Goal: Task Accomplishment & Management: Manage account settings

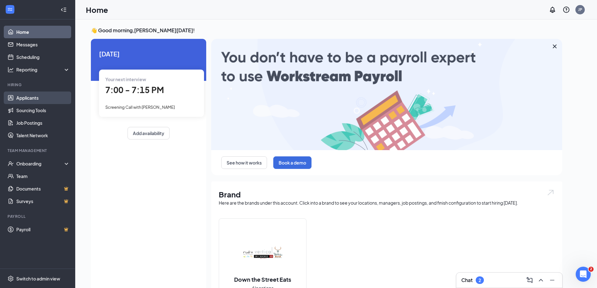
click at [48, 93] on link "Applicants" at bounding box center [43, 98] width 54 height 13
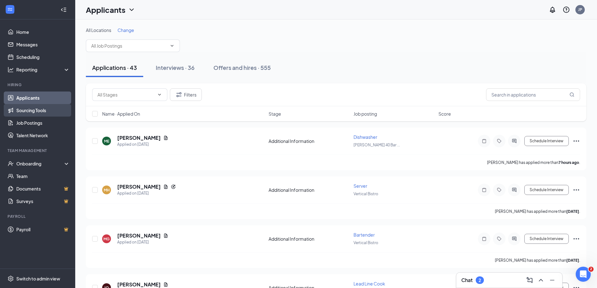
click at [51, 109] on link "Sourcing Tools" at bounding box center [43, 110] width 54 height 13
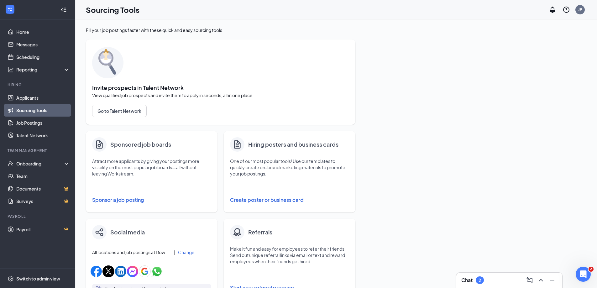
click at [133, 202] on button "Sponsor a job posting" at bounding box center [151, 200] width 119 height 13
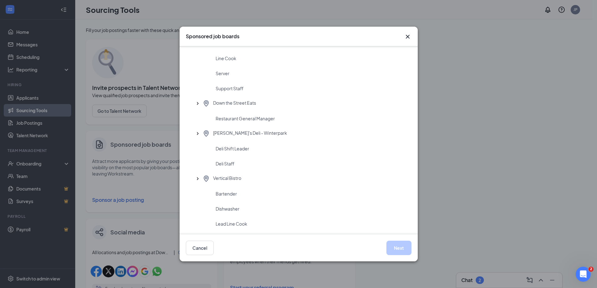
scroll to position [125, 0]
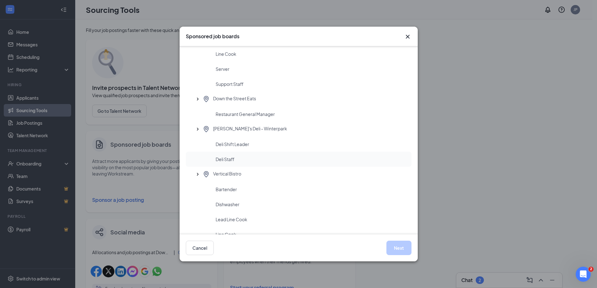
click at [239, 157] on div "Deli Staff" at bounding box center [311, 159] width 191 height 6
click at [408, 34] on icon "Cross" at bounding box center [408, 37] width 8 height 8
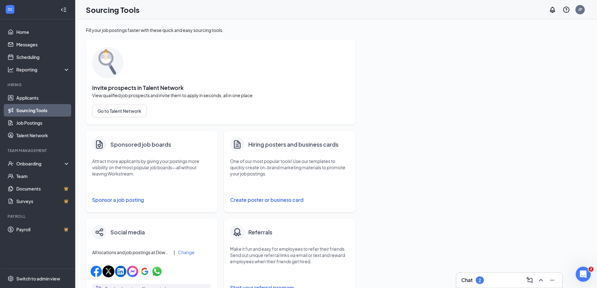
click at [140, 165] on p "Attract more applicants by giving your postings more visibility on the most pop…" at bounding box center [151, 167] width 119 height 19
click at [123, 202] on button "Sponsor a job posting" at bounding box center [151, 200] width 119 height 13
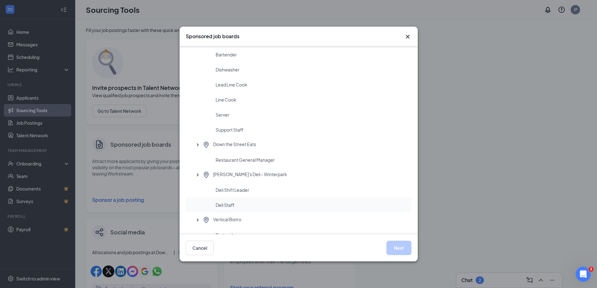
scroll to position [94, 0]
click at [239, 189] on div "Deli Staff" at bounding box center [311, 191] width 191 height 6
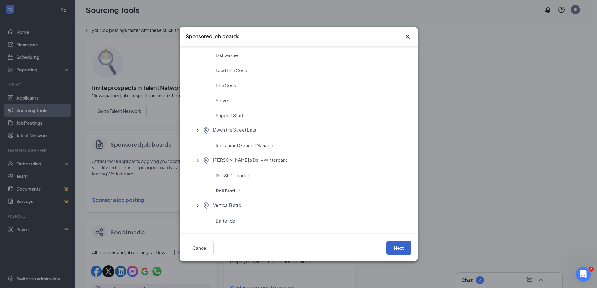
click at [405, 249] on button "Next" at bounding box center [399, 248] width 25 height 14
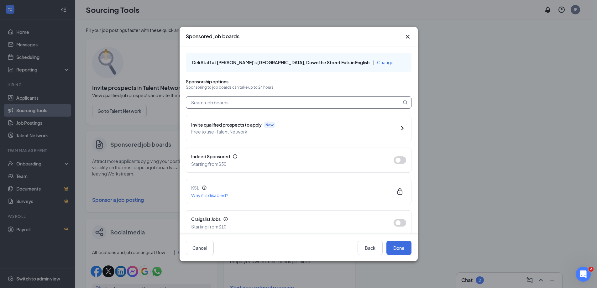
click at [282, 105] on input "text" at bounding box center [293, 103] width 215 height 12
click at [396, 159] on button "button" at bounding box center [400, 160] width 13 height 8
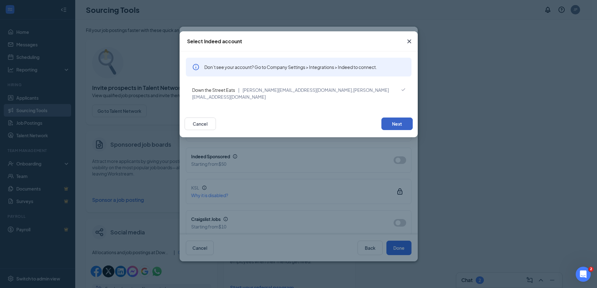
click at [406, 118] on button "Next" at bounding box center [397, 124] width 31 height 13
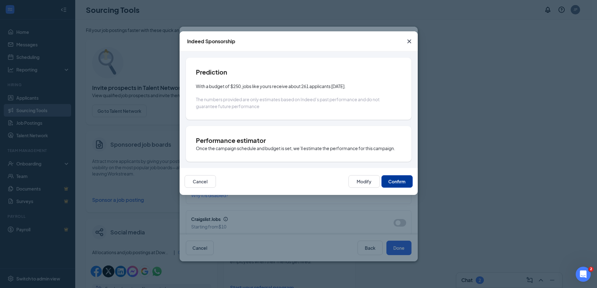
click at [400, 181] on button "Confirm" at bounding box center [397, 181] width 31 height 13
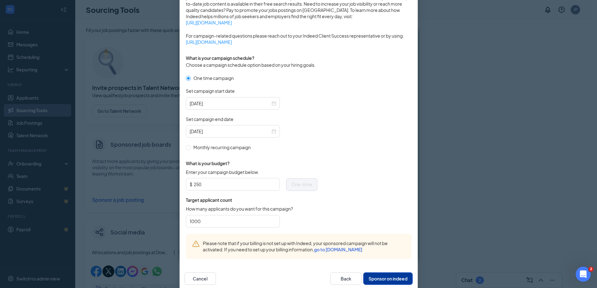
scroll to position [151, 0]
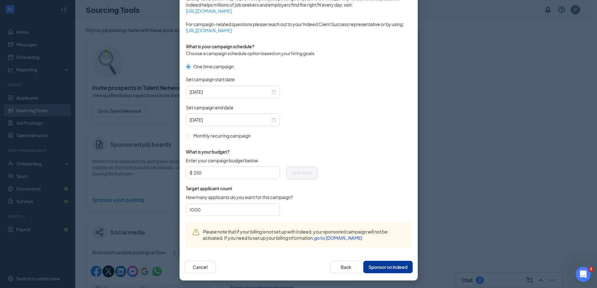
click at [393, 268] on button "Sponsor on indeed" at bounding box center [388, 267] width 50 height 13
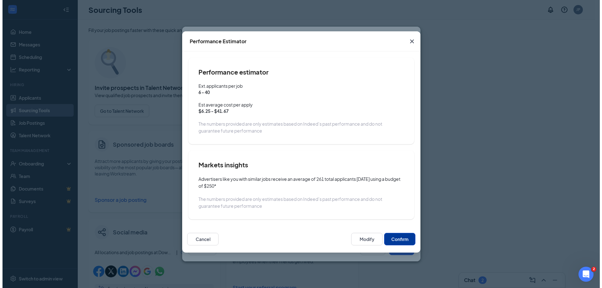
scroll to position [119, 0]
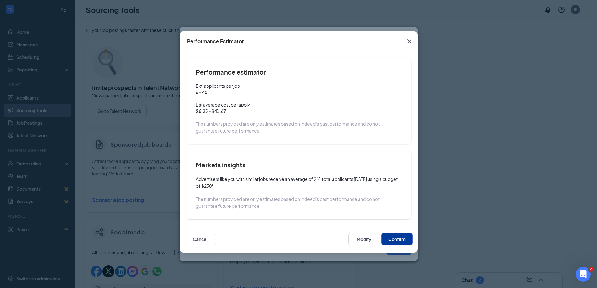
click at [408, 241] on button "Confirm" at bounding box center [397, 239] width 31 height 13
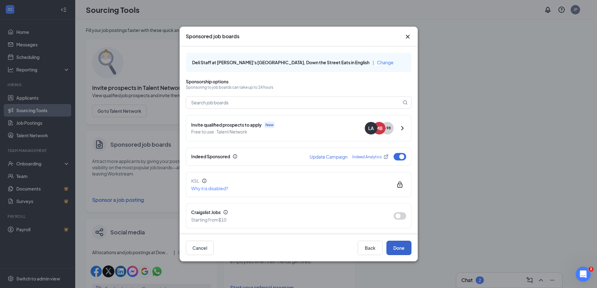
click at [403, 247] on button "Done" at bounding box center [399, 248] width 25 height 14
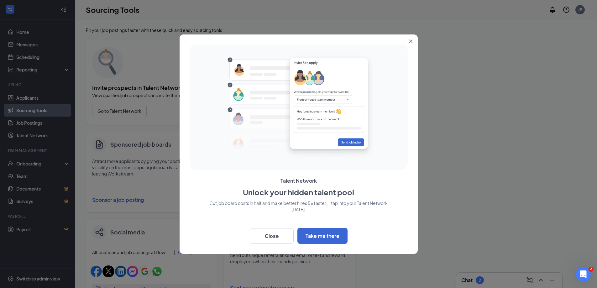
click at [414, 41] on button "Close" at bounding box center [412, 39] width 11 height 11
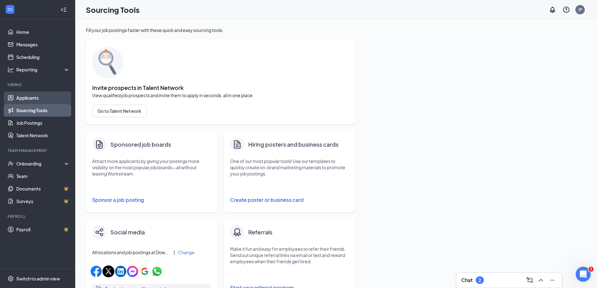
click at [20, 96] on link "Applicants" at bounding box center [43, 98] width 54 height 13
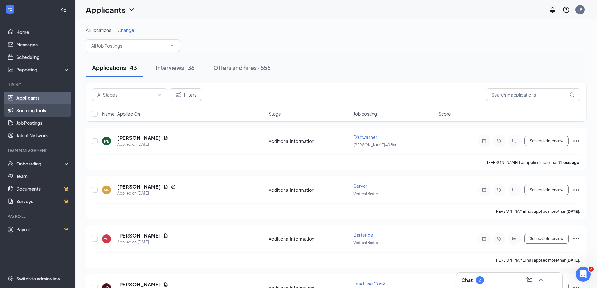
click at [45, 117] on link "Sourcing Tools" at bounding box center [43, 110] width 54 height 13
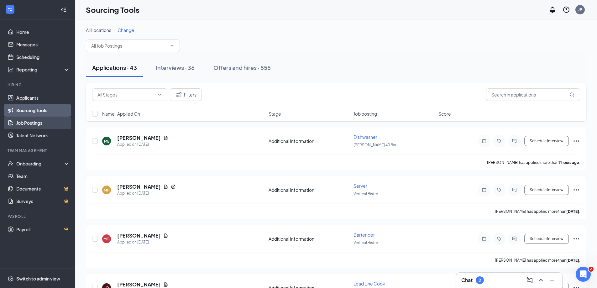
click at [43, 119] on link "Job Postings" at bounding box center [43, 123] width 54 height 13
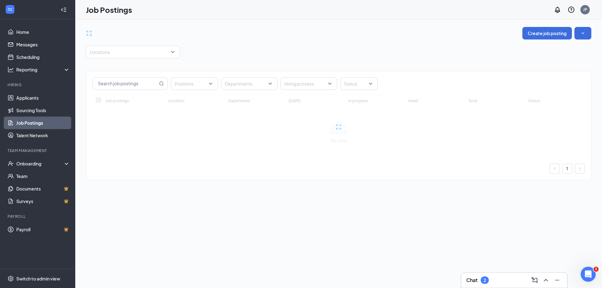
click at [150, 65] on div "Positions Departments Hiring process Status Job postings Location Department To…" at bounding box center [339, 122] width 506 height 128
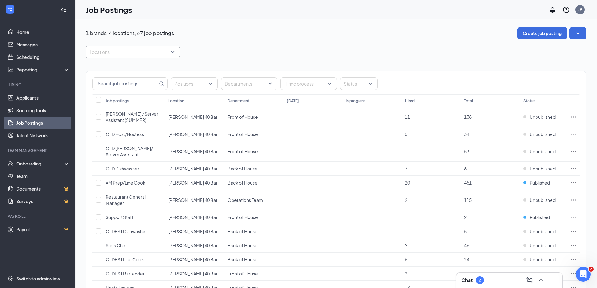
click at [149, 53] on div at bounding box center [129, 52] width 85 height 10
type input "deli"
click at [132, 70] on span "Rudi's Deli - Winterpark" at bounding box center [137, 69] width 74 height 6
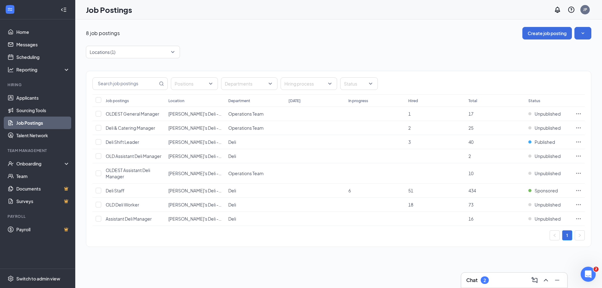
click at [321, 40] on div "8 job postings Create job posting Locations (1) Positions Departments Hiring pr…" at bounding box center [339, 140] width 506 height 226
click at [37, 95] on link "Applicants" at bounding box center [43, 98] width 54 height 13
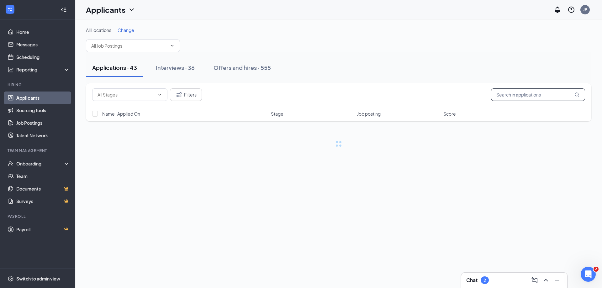
click at [529, 93] on input "text" at bounding box center [538, 94] width 94 height 13
type input "morgan"
click at [183, 66] on div "Interviews · 1 / 36" at bounding box center [188, 68] width 46 height 8
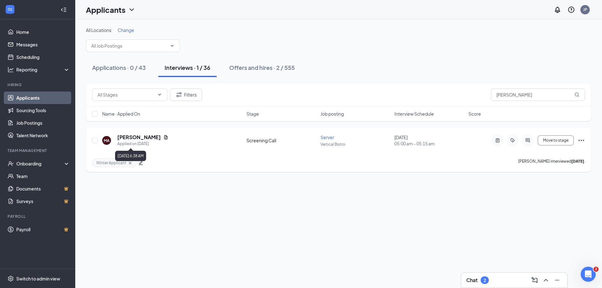
click at [137, 139] on h5 "Morgan Andrews" at bounding box center [139, 137] width 44 height 7
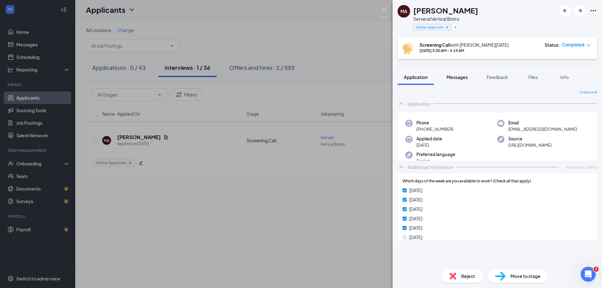
click at [455, 77] on span "Messages" at bounding box center [457, 77] width 21 height 6
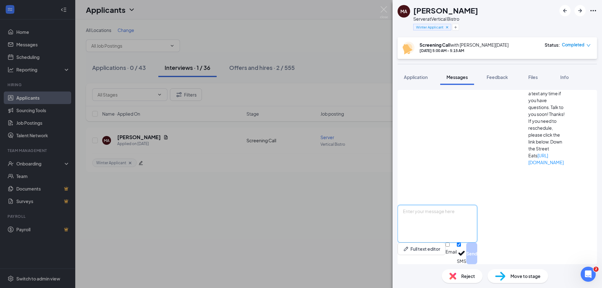
click at [456, 227] on textarea at bounding box center [438, 224] width 80 height 38
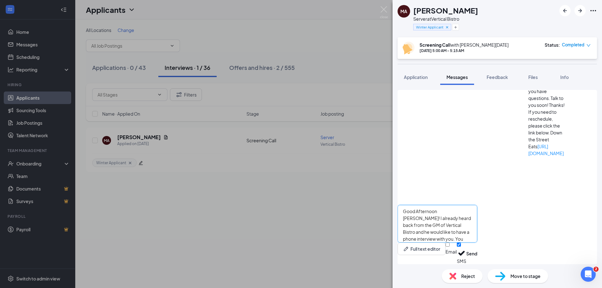
click at [467, 212] on textarea "Good Afternoon Morgan! I already heard back from the GM of Vertical Bistro and …" at bounding box center [438, 224] width 80 height 38
click at [477, 228] on textarea "Good Afternoon Morgan! I already heard back from the GM of Vertical Bistro and …" at bounding box center [438, 224] width 80 height 38
click at [477, 211] on textarea "Good Afternoon Morgan! I already heard back from the GM of Vertical Bistro and …" at bounding box center [438, 224] width 80 height 38
type textarea "Good Afternoon Morgan! I already heard back from the GM of Vertical Bistro in W…"
click at [450, 247] on input "Email" at bounding box center [448, 245] width 4 height 4
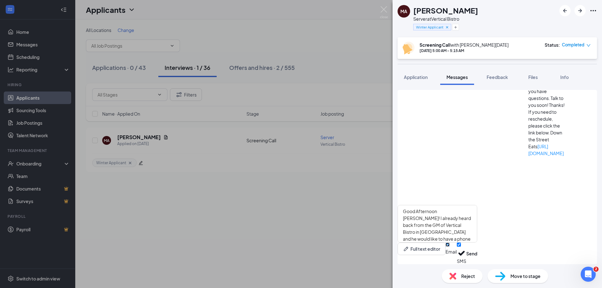
checkbox input "true"
click at [477, 252] on button "Send" at bounding box center [471, 253] width 11 height 24
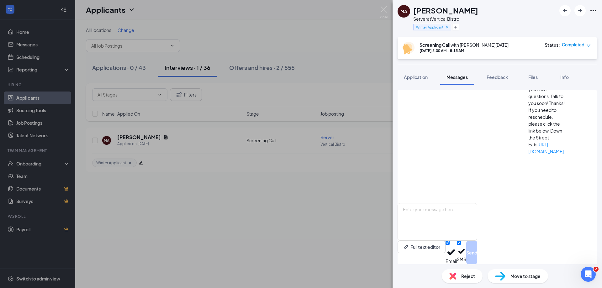
scroll to position [317, 0]
click at [523, 276] on span "Move to stage" at bounding box center [526, 276] width 30 height 7
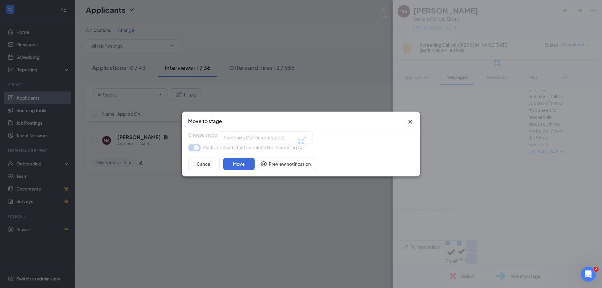
type input "Phone Interview (next stage)"
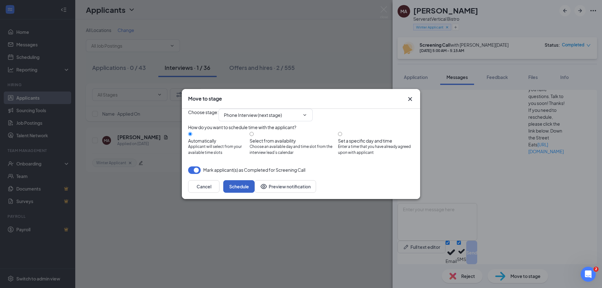
click at [255, 193] on button "Schedule" at bounding box center [238, 186] width 31 height 13
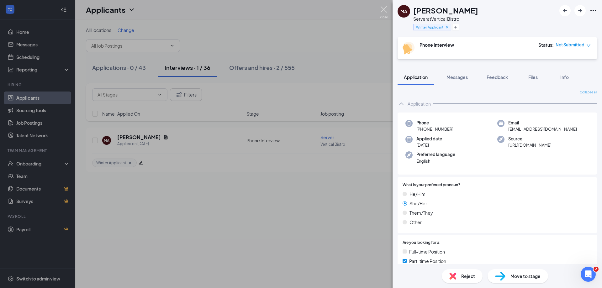
click at [384, 8] on img at bounding box center [384, 12] width 8 height 12
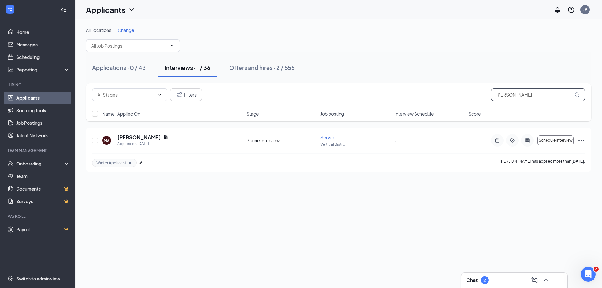
drag, startPoint x: 530, startPoint y: 91, endPoint x: 445, endPoint y: 94, distance: 85.0
click at [445, 94] on div "Filters morgan" at bounding box center [338, 94] width 493 height 13
type input "[PERSON_NAME]"
click at [129, 135] on h5 "[PERSON_NAME]" at bounding box center [131, 137] width 44 height 7
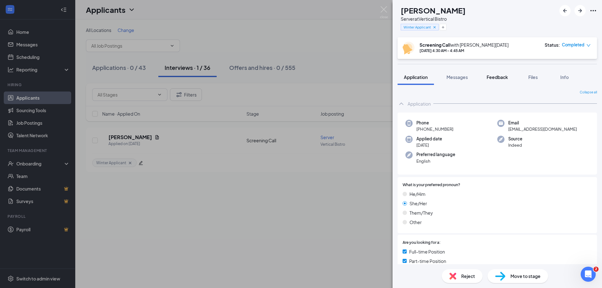
click at [495, 80] on button "Feedback" at bounding box center [497, 77] width 34 height 16
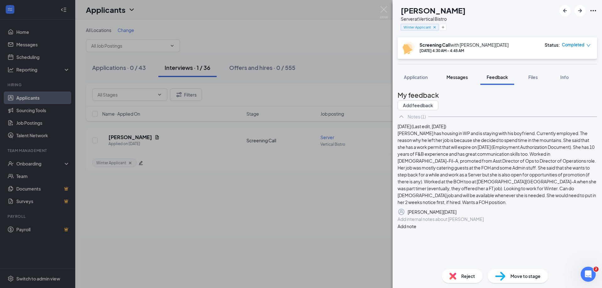
click at [461, 79] on span "Messages" at bounding box center [457, 77] width 21 height 6
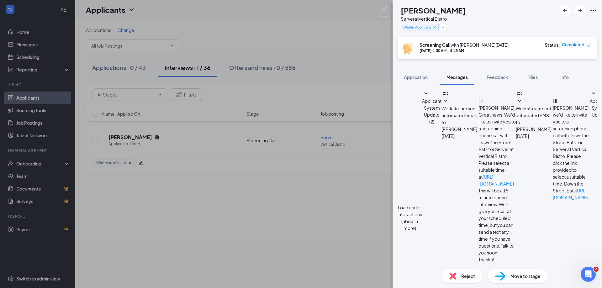
paste textarea "Good Afternoon [PERSON_NAME]! I already heard back from the GM of Vertical Bist…"
drag, startPoint x: 464, startPoint y: 213, endPoint x: 449, endPoint y: 211, distance: 14.8
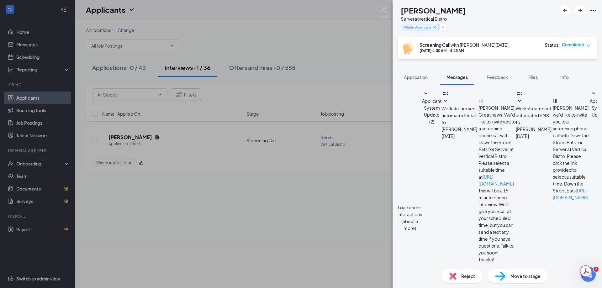
type textarea "Good Afternoon Cristina! I already heard back from the GM of Vertical Bistro in…"
checkbox input "true"
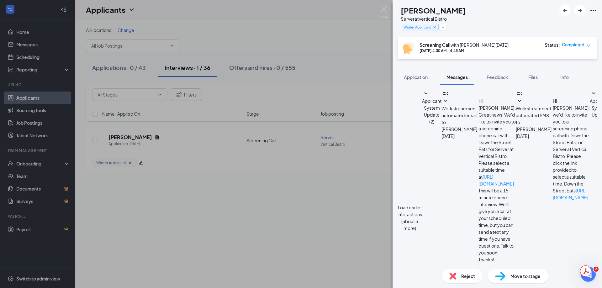
scroll to position [277, 0]
click at [525, 277] on span "Move to stage" at bounding box center [526, 276] width 30 height 7
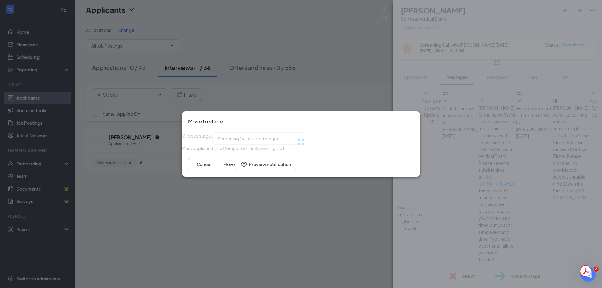
type input "Phone Interview (next stage)"
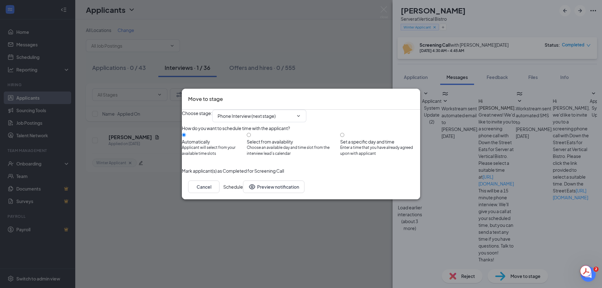
click at [243, 193] on button "Schedule" at bounding box center [233, 187] width 20 height 13
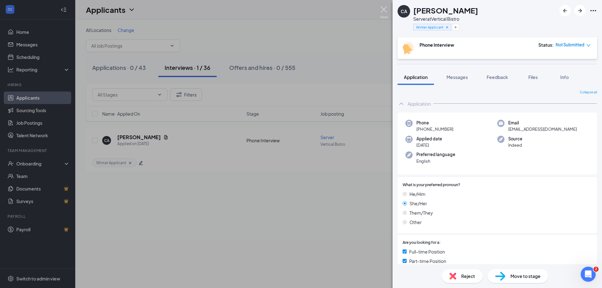
click at [383, 9] on img at bounding box center [384, 12] width 8 height 12
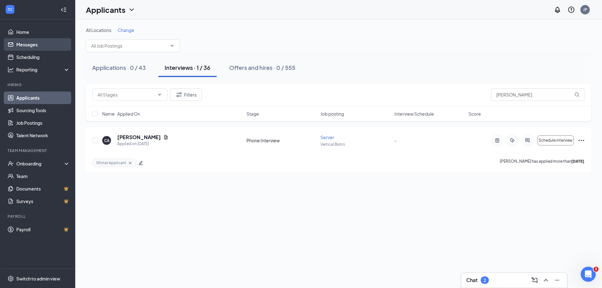
click at [55, 41] on link "Messages" at bounding box center [43, 44] width 54 height 13
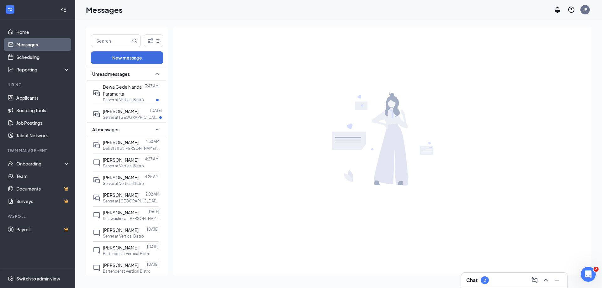
click at [140, 123] on div "All messages" at bounding box center [126, 130] width 79 height 14
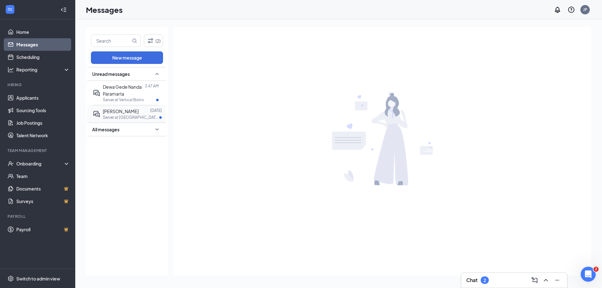
click at [144, 114] on div at bounding box center [145, 111] width 12 height 7
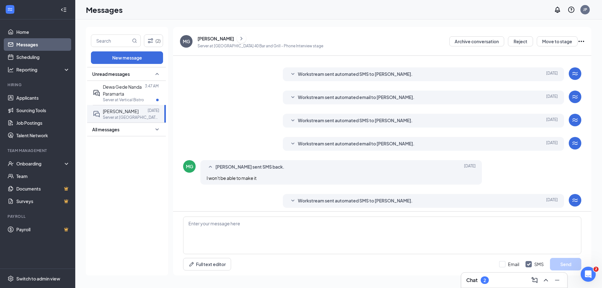
scroll to position [102, 0]
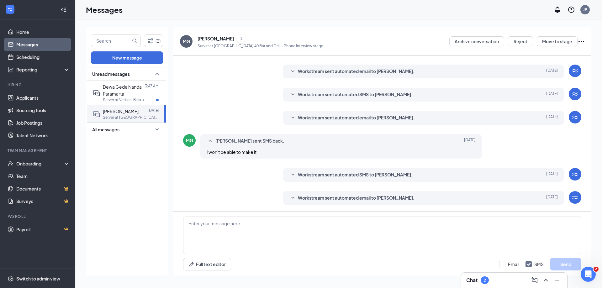
click at [348, 181] on div "Workstream sent automated SMS to Megan Garber. Sep 14 Hi Megan Garber, this is …" at bounding box center [424, 175] width 282 height 14
click at [350, 176] on span "Workstream sent automated SMS to [PERSON_NAME]." at bounding box center [355, 175] width 115 height 8
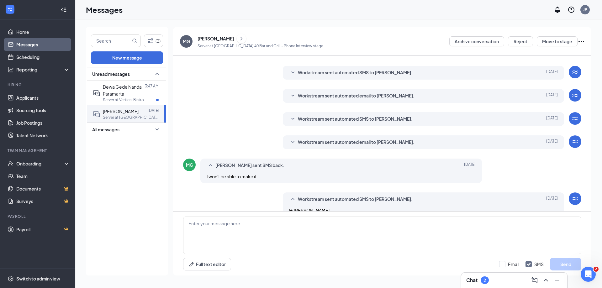
scroll to position [71, 0]
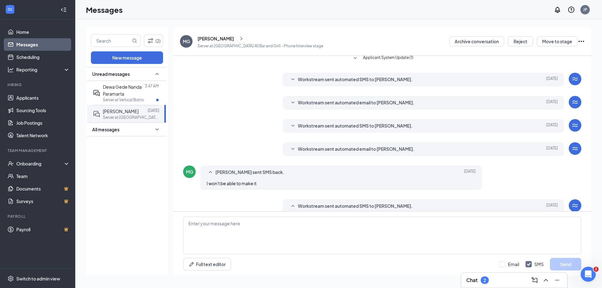
click at [346, 149] on span "Workstream sent automated email to [PERSON_NAME]." at bounding box center [356, 150] width 117 height 8
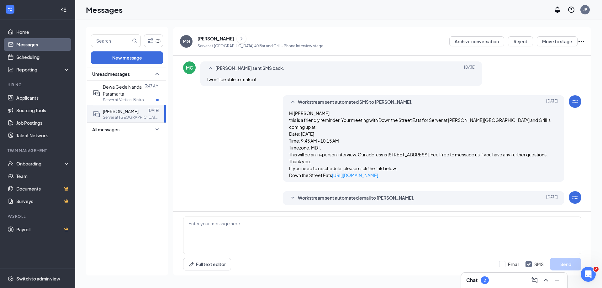
scroll to position [255, 0]
click at [262, 233] on textarea at bounding box center [382, 236] width 398 height 38
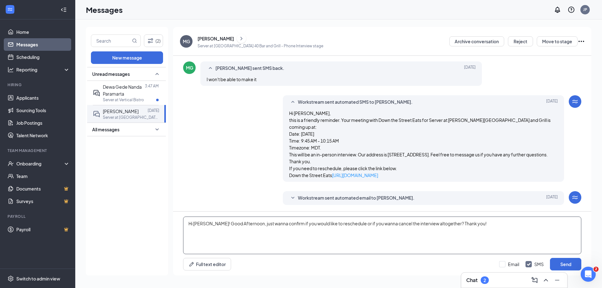
drag, startPoint x: 211, startPoint y: 226, endPoint x: 445, endPoint y: 223, distance: 233.6
click at [445, 223] on textarea "Hi Megan! Good Afternoon, just wanna confirm if you would like to reschedule or…" at bounding box center [382, 236] width 398 height 38
drag, startPoint x: 305, startPoint y: 248, endPoint x: 230, endPoint y: 220, distance: 79.3
click at [304, 248] on textarea "Hi Megan! Good Afternoon, just wanna confirm if you would like to reschedule or…" at bounding box center [382, 236] width 398 height 38
click at [222, 223] on textarea "Hi Megan! Good Afternoon, just wanna confirm if you would like to reschedule or…" at bounding box center [382, 236] width 398 height 38
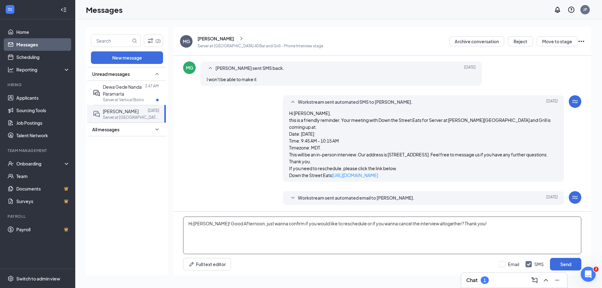
drag, startPoint x: 211, startPoint y: 225, endPoint x: 501, endPoint y: 232, distance: 290.1
click at [501, 232] on textarea "Hi Megan! Good Afternoon, just wanna confirm if you would like to reschedule or…" at bounding box center [382, 236] width 398 height 38
paste textarea "Good afternoon! I just wanted to check in—would you prefer to reschedule the in…"
drag, startPoint x: 275, startPoint y: 224, endPoint x: 240, endPoint y: 224, distance: 35.1
click at [240, 224] on textarea "Good Afternoon Megan! Good afternoon! I just wanted to check in—would you prefe…" at bounding box center [382, 236] width 398 height 38
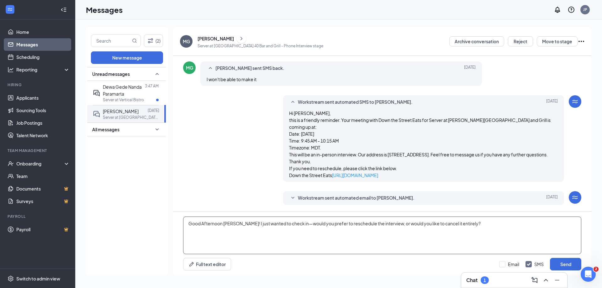
click at [252, 231] on textarea "Good Afternoon Megan! I just wanted to check in—would you prefer to reschedule …" at bounding box center [382, 236] width 398 height 38
click at [393, 238] on textarea "Good Afternoon Megan! I just wanted to check in—would you prefer to reschedule …" at bounding box center [382, 236] width 398 height 38
click at [463, 223] on textarea "Good Afternoon Megan! I just wanted to check in—would you prefer to reschedule …" at bounding box center [382, 236] width 398 height 38
click at [384, 223] on textarea "Good Afternoon Megan! I just wanted to check in—would you prefer to reschedule …" at bounding box center [382, 236] width 398 height 38
type textarea "Good Afternoon Megan! I just wanted to check in—would you prefer to reschedule …"
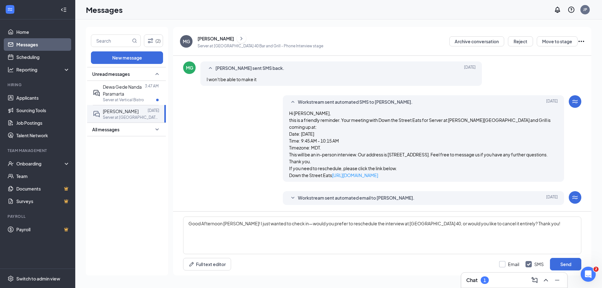
click at [516, 264] on input "Email" at bounding box center [509, 264] width 20 height 6
checkbox input "true"
click at [576, 264] on button "Send" at bounding box center [565, 264] width 31 height 13
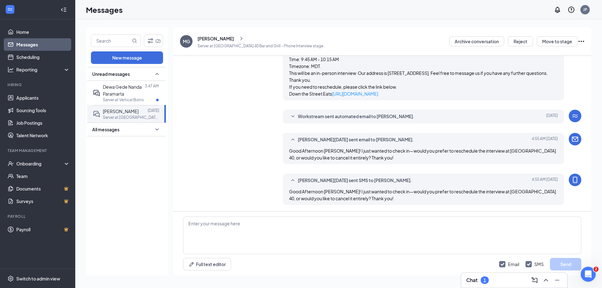
scroll to position [336, 0]
click at [139, 94] on div "Dewa Gede Nanda Paramarta" at bounding box center [124, 90] width 42 height 14
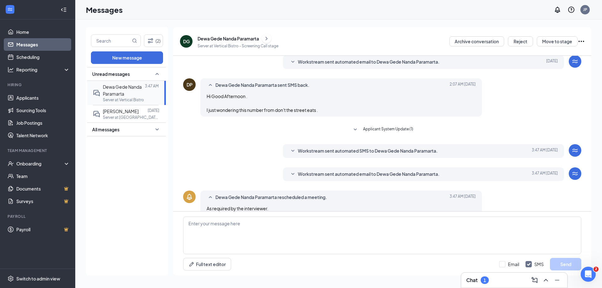
scroll to position [157, 0]
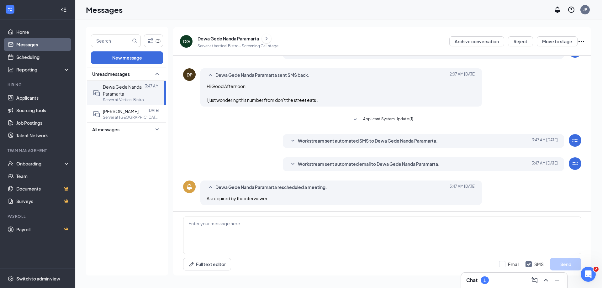
click at [378, 124] on div "Applicant System Update (1)" at bounding box center [382, 120] width 239 height 9
click at [379, 120] on span "Applicant System Update (1)" at bounding box center [388, 120] width 50 height 8
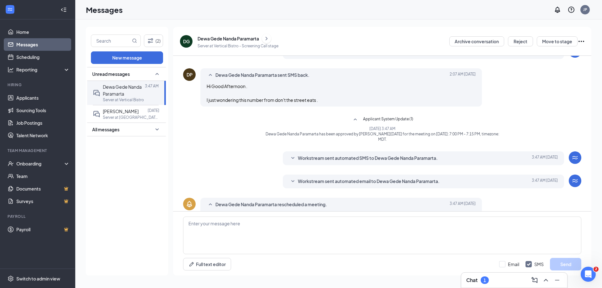
click at [379, 120] on span "Applicant System Update (1)" at bounding box center [388, 120] width 50 height 8
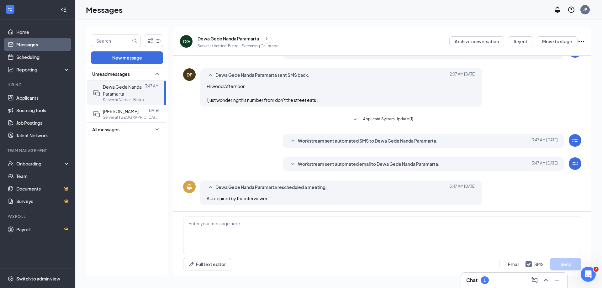
click at [382, 118] on span "Applicant System Update (1)" at bounding box center [388, 120] width 50 height 8
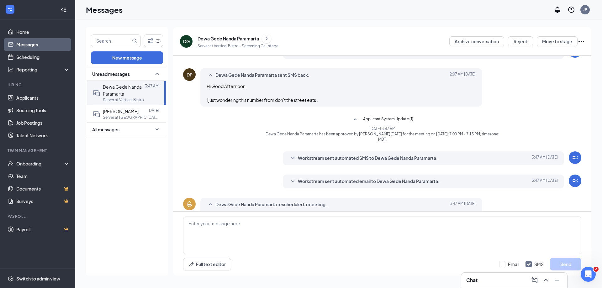
click at [245, 42] on div "Dewa Gede Nanda Paramarta" at bounding box center [238, 38] width 81 height 9
click at [245, 36] on div "Dewa Gede Nanda Paramarta" at bounding box center [228, 38] width 61 height 6
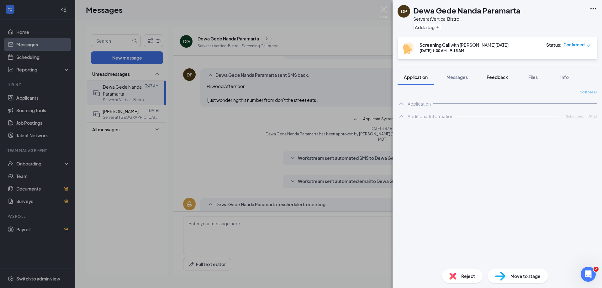
click at [505, 79] on span "Feedback" at bounding box center [497, 77] width 21 height 6
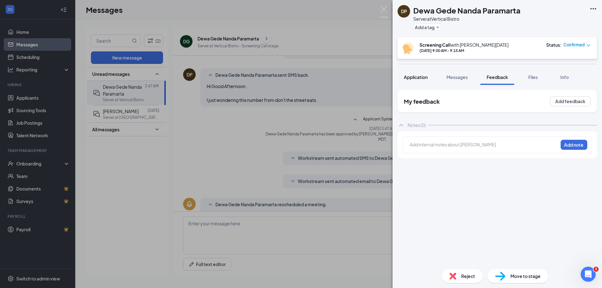
click at [425, 79] on span "Application" at bounding box center [416, 77] width 24 height 6
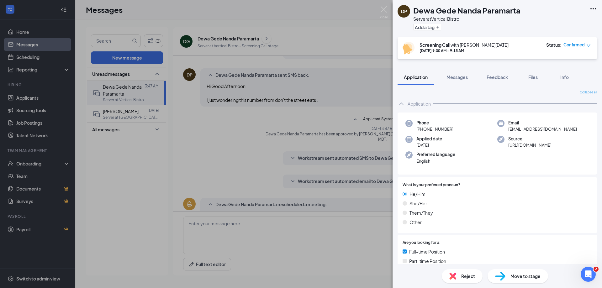
scroll to position [157, 0]
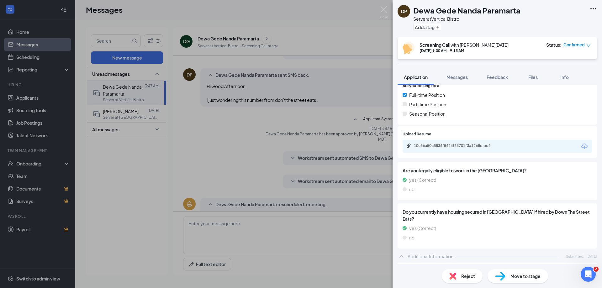
click at [350, 103] on div "DP Dewa Gede Nanda Paramarta Server at Vertical Bistro Add a tag Screening Call…" at bounding box center [301, 144] width 602 height 288
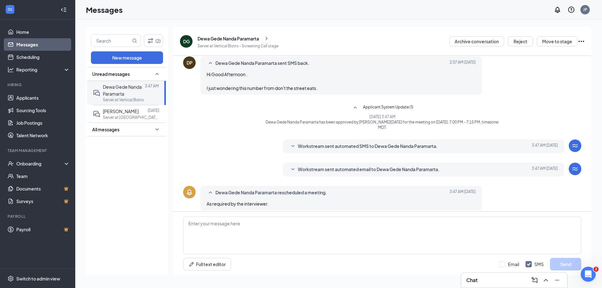
scroll to position [174, 0]
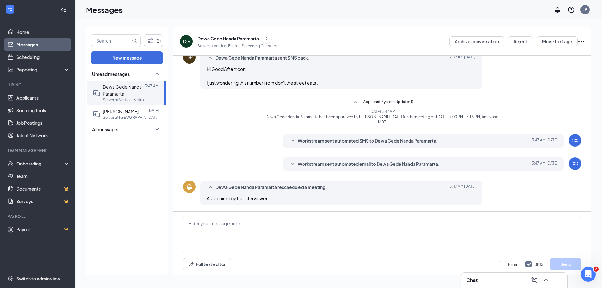
click at [420, 137] on span "Workstream sent automated SMS to Dewa Gede Nanda Paramarta." at bounding box center [368, 141] width 140 height 8
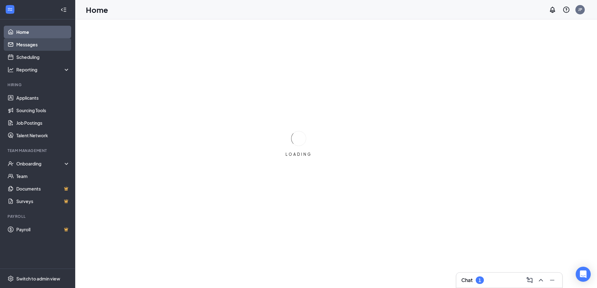
click at [48, 47] on link "Messages" at bounding box center [43, 44] width 54 height 13
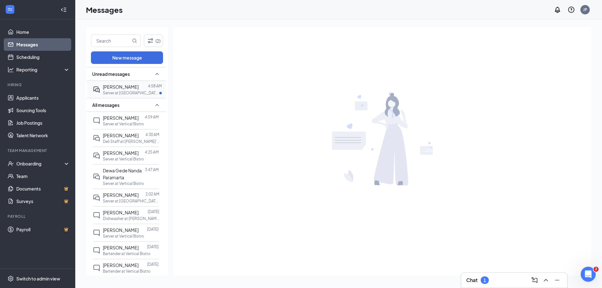
click at [131, 92] on p "Server at Brickhouse 40 Bar and Grill" at bounding box center [131, 92] width 56 height 5
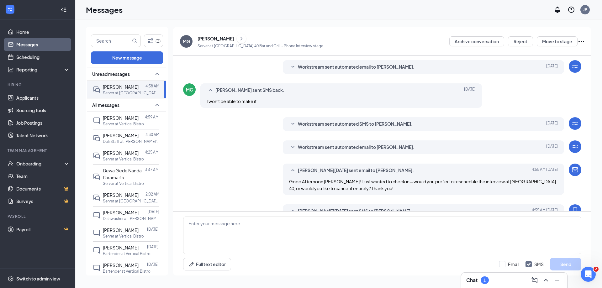
scroll to position [89, 0]
click at [289, 238] on textarea at bounding box center [382, 236] width 398 height 38
type textarea "Got it! Thanks for confirming."
click at [558, 262] on button "Send" at bounding box center [565, 264] width 31 height 13
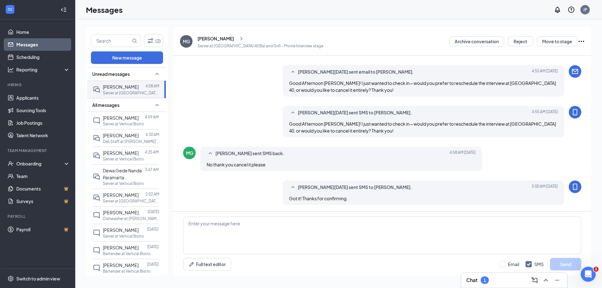
scroll to position [187, 0]
click at [584, 41] on icon "Ellipses" at bounding box center [582, 41] width 6 height 1
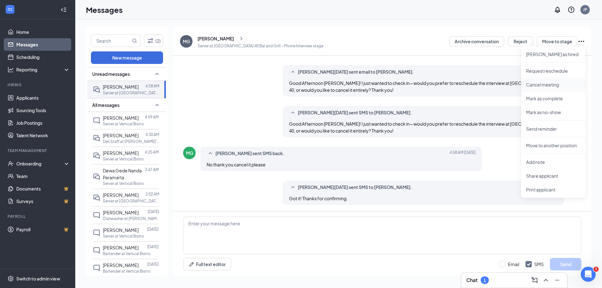
click at [541, 86] on p "Cancel meeting" at bounding box center [553, 85] width 54 height 6
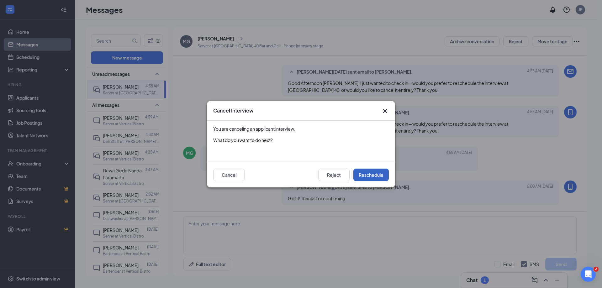
click at [363, 175] on button "Reschedule" at bounding box center [370, 175] width 35 height 13
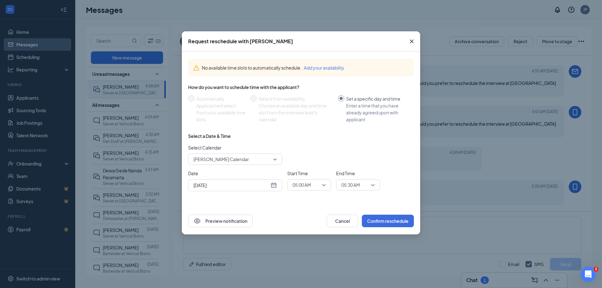
click at [410, 40] on icon "Cross" at bounding box center [412, 42] width 4 height 4
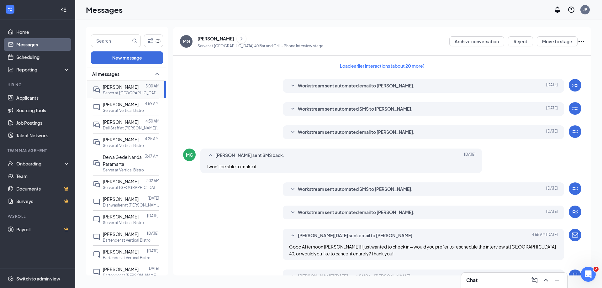
click at [137, 95] on p "Server at [GEOGRAPHIC_DATA] 40 Bar and Grill" at bounding box center [131, 92] width 56 height 5
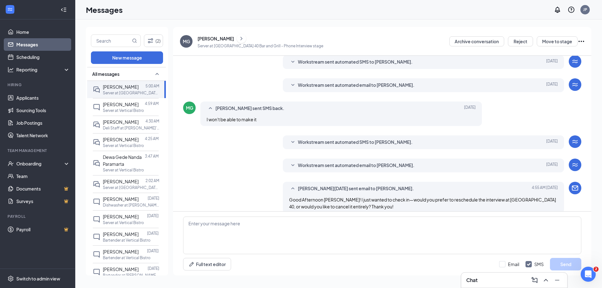
scroll to position [37, 0]
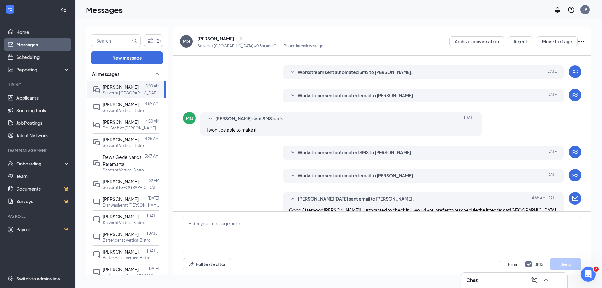
click at [223, 36] on div "[PERSON_NAME]" at bounding box center [216, 38] width 36 height 6
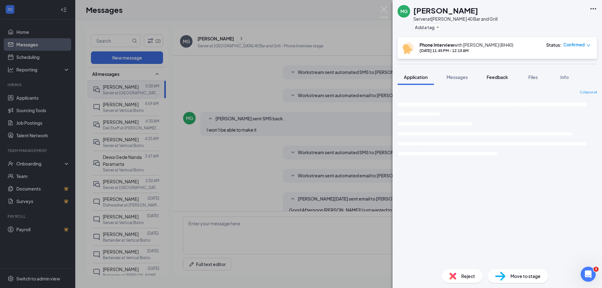
click at [495, 70] on button "Feedback" at bounding box center [497, 77] width 34 height 16
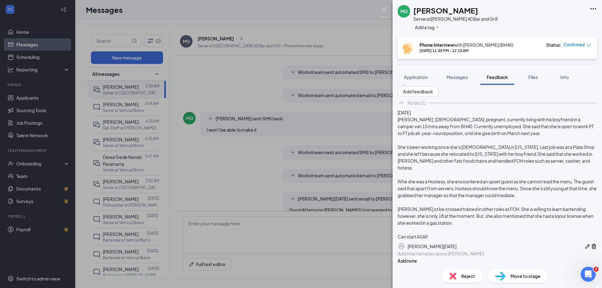
scroll to position [68, 0]
click at [441, 250] on div at bounding box center [497, 253] width 199 height 7
click at [441, 251] on div at bounding box center [497, 254] width 199 height 7
click at [417, 257] on button "Add note" at bounding box center [407, 260] width 19 height 7
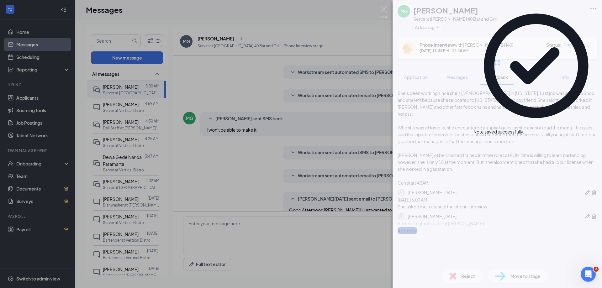
scroll to position [0, 0]
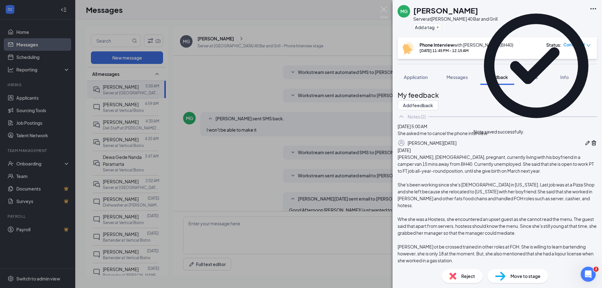
click at [471, 273] on span "Reject" at bounding box center [468, 276] width 14 height 7
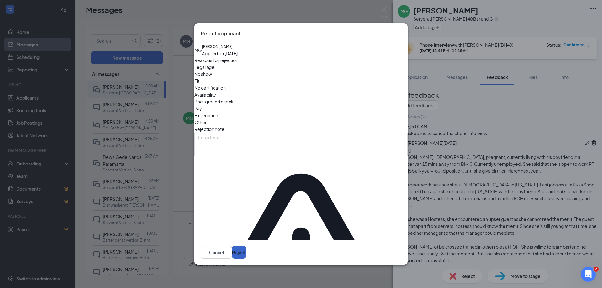
click at [246, 246] on button "Reject" at bounding box center [239, 252] width 14 height 13
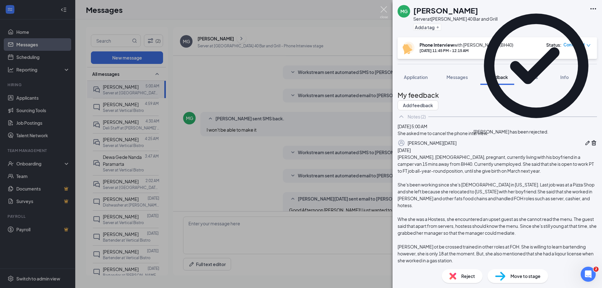
click at [387, 11] on img at bounding box center [384, 12] width 8 height 12
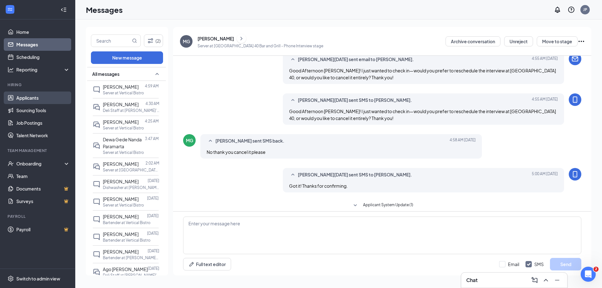
scroll to position [159, 0]
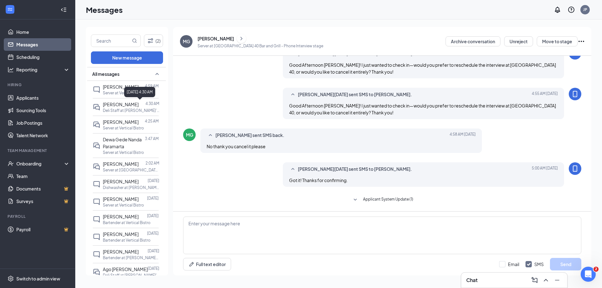
click at [127, 91] on div "[DATE] 4:30 AM" at bounding box center [139, 92] width 31 height 10
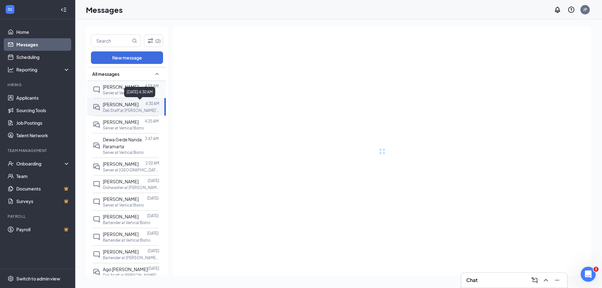
click at [115, 90] on p "Server at Vertical Bistro" at bounding box center [123, 92] width 41 height 5
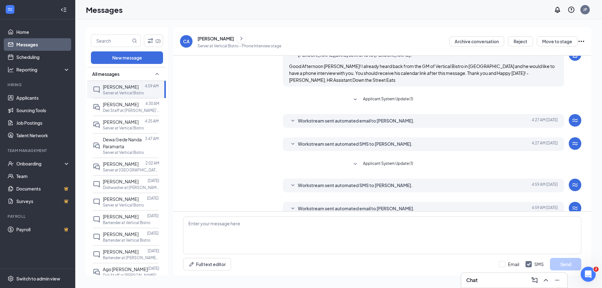
scroll to position [130, 0]
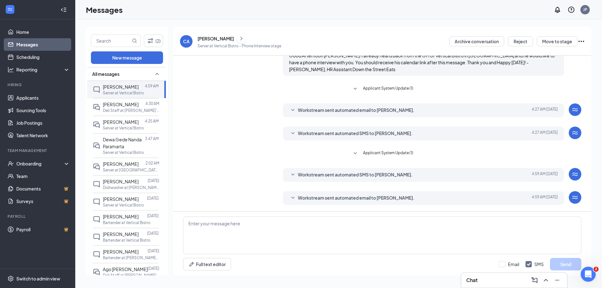
click at [213, 38] on div "[PERSON_NAME]" at bounding box center [216, 38] width 36 height 6
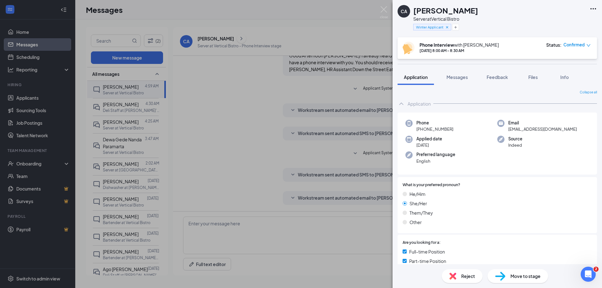
click at [115, 106] on div "CA [PERSON_NAME] Server at Vertical Bistro Winter Applicant Phone Interview wit…" at bounding box center [301, 144] width 602 height 288
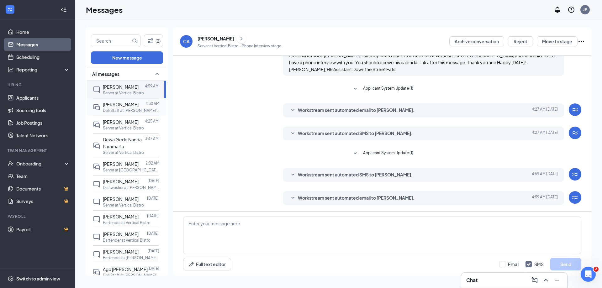
click at [121, 106] on span "[PERSON_NAME]" at bounding box center [121, 105] width 36 height 6
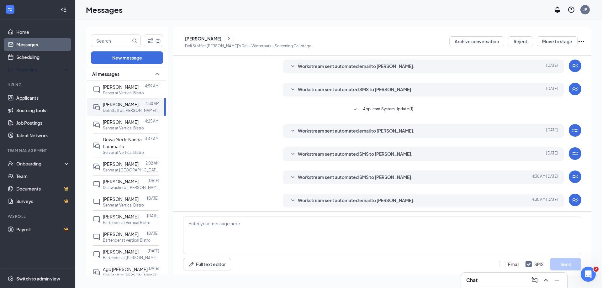
scroll to position [108, 0]
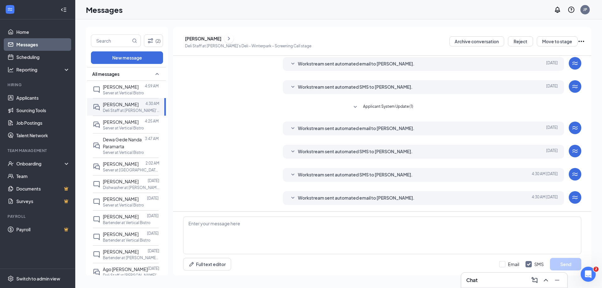
click at [207, 41] on div "[PERSON_NAME]" at bounding box center [203, 38] width 36 height 6
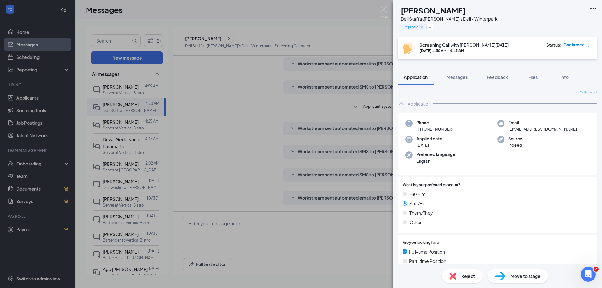
click at [136, 136] on div "KM [PERSON_NAME] Deli Staff at [PERSON_NAME]'s Deli - Winterpark Reprofile Scre…" at bounding box center [301, 144] width 602 height 288
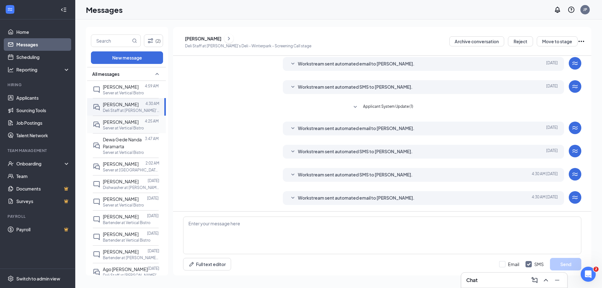
click at [138, 126] on p "Server at Vertical Bistro" at bounding box center [123, 127] width 41 height 5
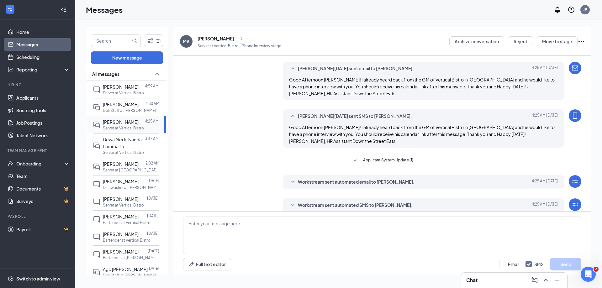
scroll to position [141, 0]
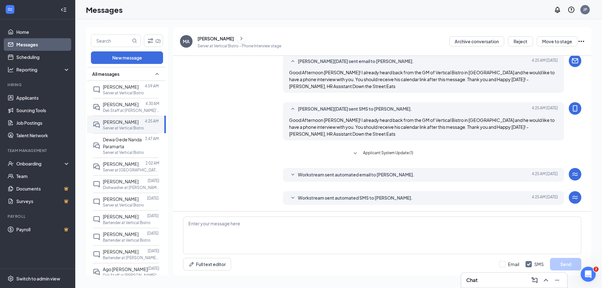
click at [225, 39] on div "[PERSON_NAME]" at bounding box center [216, 38] width 36 height 6
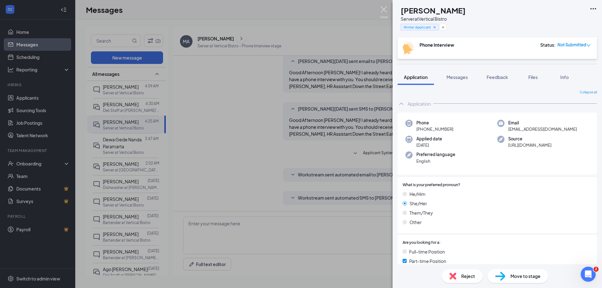
click at [383, 11] on img at bounding box center [384, 12] width 8 height 12
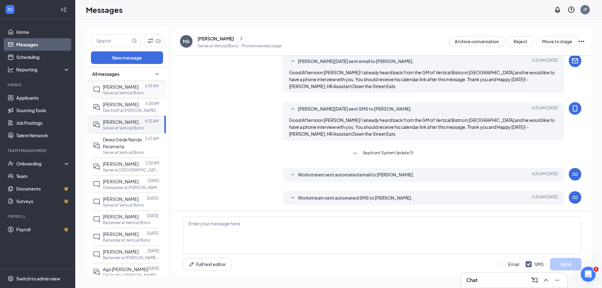
click at [119, 86] on span "[PERSON_NAME]" at bounding box center [121, 87] width 36 height 6
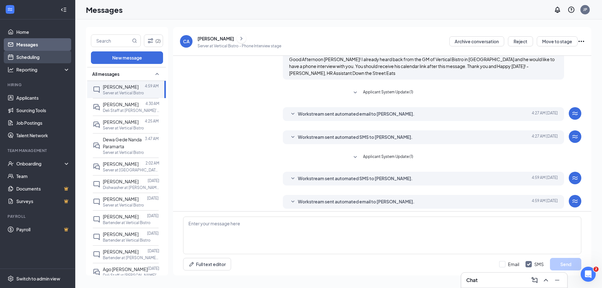
scroll to position [130, 0]
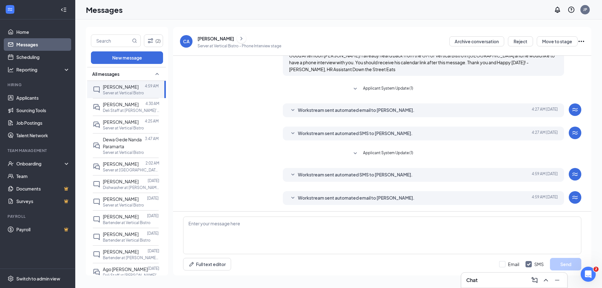
click at [202, 37] on div "[PERSON_NAME]" at bounding box center [216, 38] width 36 height 6
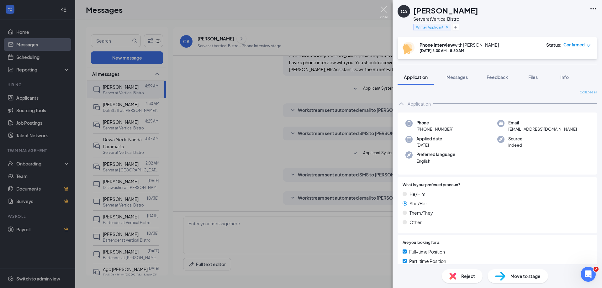
click at [387, 8] on img at bounding box center [384, 12] width 8 height 12
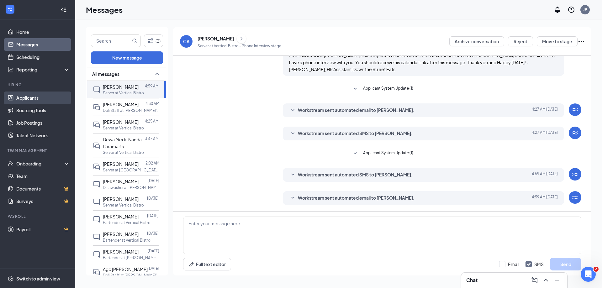
click at [38, 102] on link "Applicants" at bounding box center [43, 98] width 54 height 13
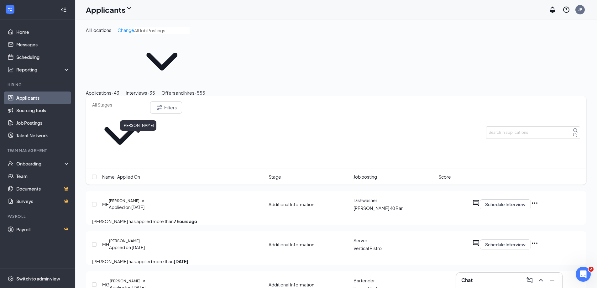
click at [140, 198] on h5 "[PERSON_NAME]" at bounding box center [124, 201] width 31 height 6
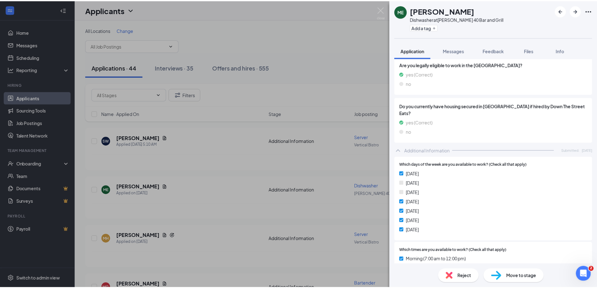
scroll to position [251, 0]
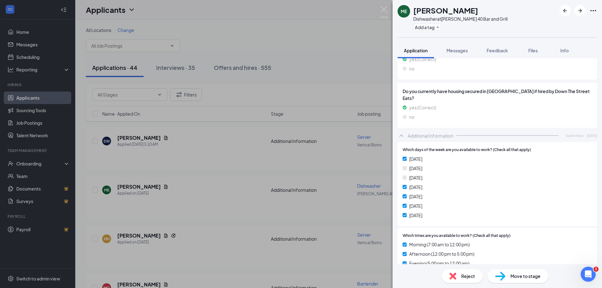
click at [35, 96] on div "ME [PERSON_NAME] at [PERSON_NAME] 40 Bar and Grill Add a tag Application Messag…" at bounding box center [301, 144] width 602 height 288
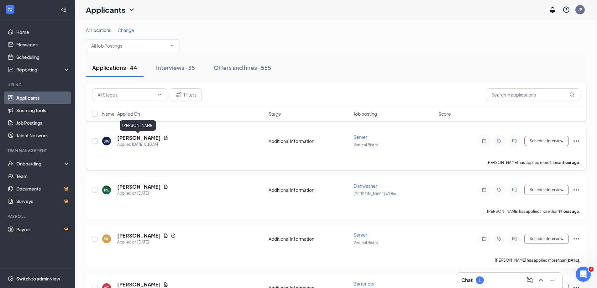
click at [132, 139] on h5 "[PERSON_NAME]" at bounding box center [139, 138] width 44 height 7
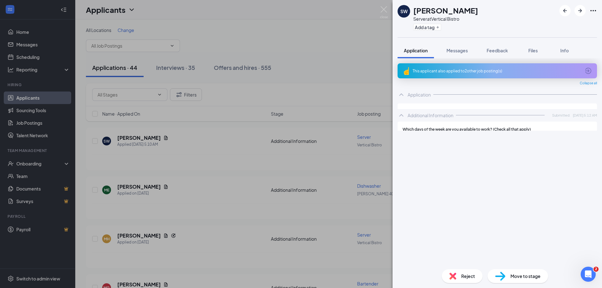
click at [460, 71] on div "This applicant also applied to 2 other job posting(s)" at bounding box center [497, 70] width 168 height 5
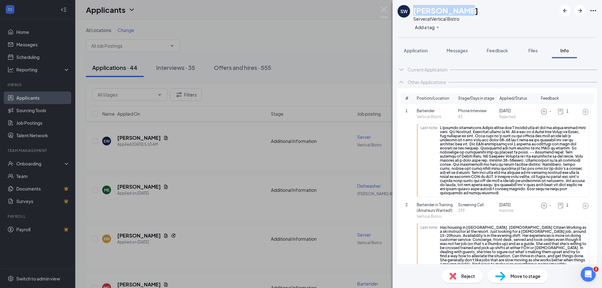
drag, startPoint x: 415, startPoint y: 12, endPoint x: 472, endPoint y: 15, distance: 57.4
click at [472, 15] on div "SW [PERSON_NAME] Server at Vertical Bistro Add a tag" at bounding box center [497, 18] width 209 height 37
copy h1 "[PERSON_NAME]"
click at [388, 12] on div "SW SHAYLA WHITE Server at Vertical Bistro Add a tag Application Messages Feedba…" at bounding box center [301, 144] width 602 height 288
click at [387, 11] on img at bounding box center [384, 12] width 8 height 12
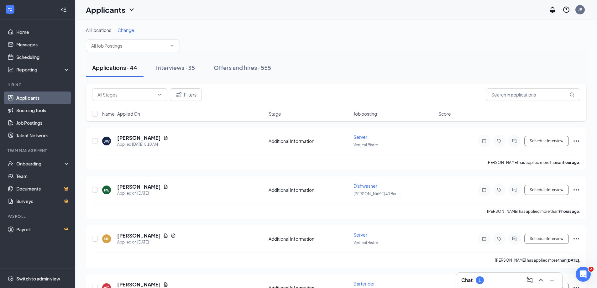
click at [537, 87] on div "Filters" at bounding box center [336, 94] width 501 height 23
click at [537, 90] on input "text" at bounding box center [533, 94] width 94 height 13
paste input "SHAYLA WHITE"
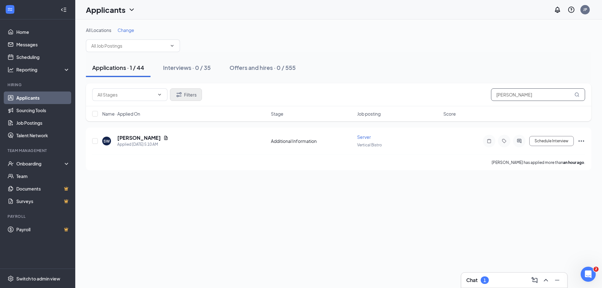
type input "SHAYLA WHITE"
click at [198, 95] on button "Filters" at bounding box center [186, 94] width 32 height 13
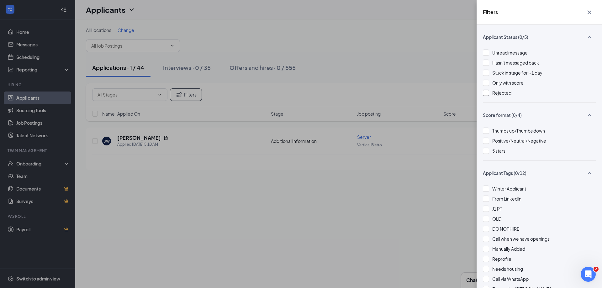
click at [500, 94] on span "Rejected" at bounding box center [501, 93] width 19 height 6
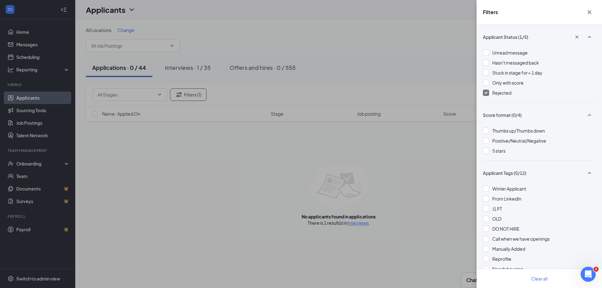
click at [587, 13] on icon "Cross" at bounding box center [590, 12] width 8 height 8
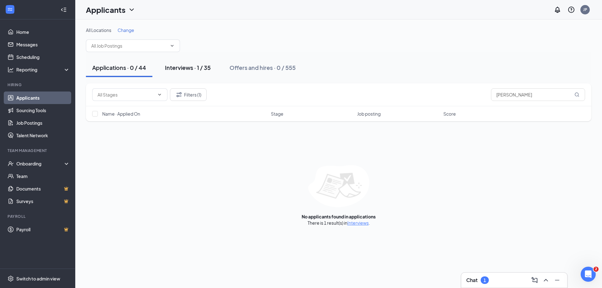
click at [185, 75] on button "Interviews · 1 / 35" at bounding box center [188, 67] width 58 height 19
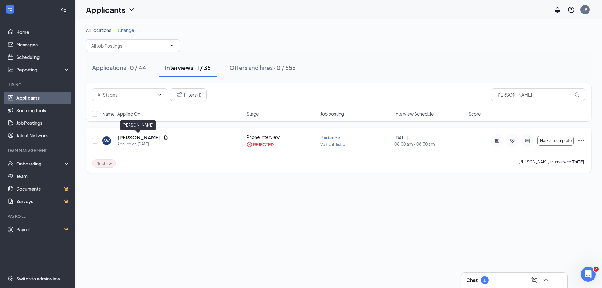
click at [127, 136] on h5 "SHAYLA WHITE" at bounding box center [139, 137] width 44 height 7
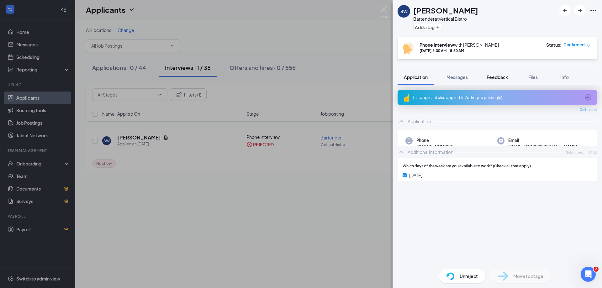
click at [500, 76] on span "Feedback" at bounding box center [497, 77] width 21 height 6
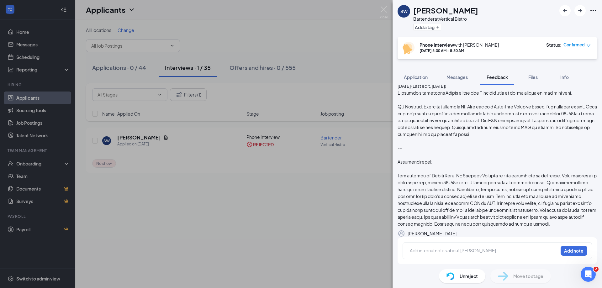
scroll to position [8, 0]
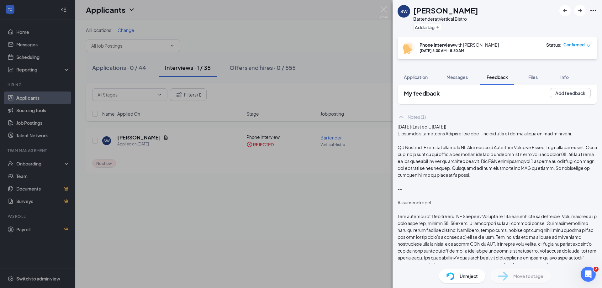
click at [385, 11] on img at bounding box center [384, 12] width 8 height 12
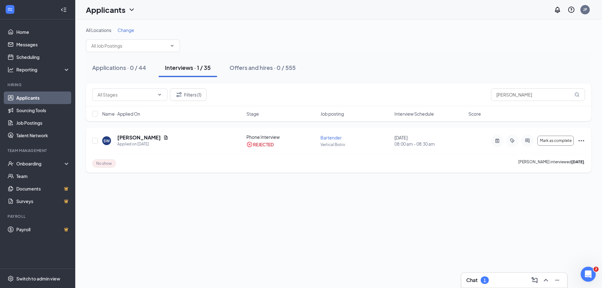
click at [103, 163] on span "No show" at bounding box center [104, 163] width 16 height 5
click at [151, 135] on h5 "SHAYLA WHITE" at bounding box center [139, 137] width 44 height 7
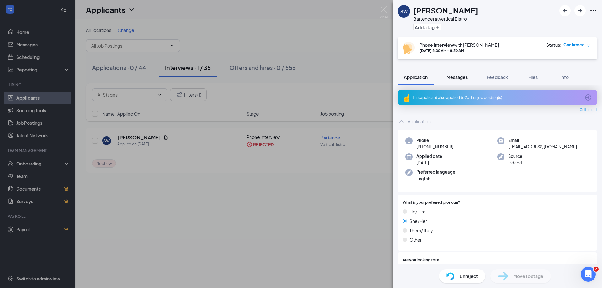
click at [468, 79] on span "Messages" at bounding box center [457, 77] width 21 height 6
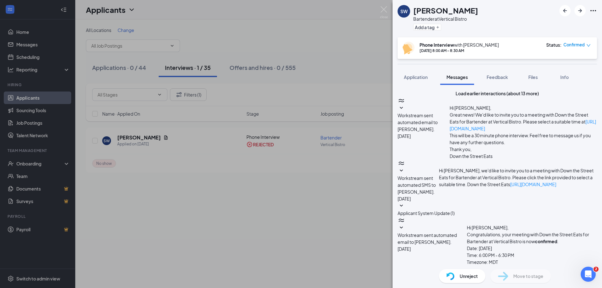
scroll to position [182, 0]
click at [383, 10] on img at bounding box center [384, 12] width 8 height 12
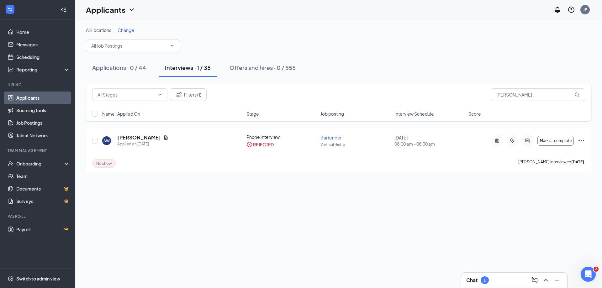
click at [16, 101] on link "Applicants" at bounding box center [43, 98] width 54 height 13
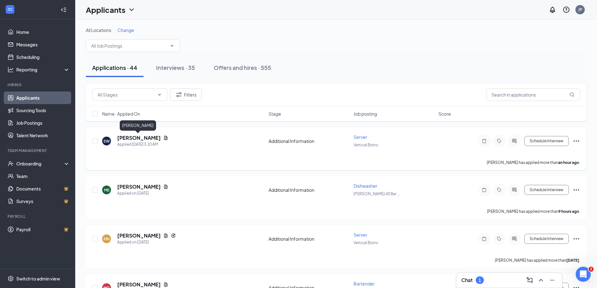
click at [150, 138] on h5 "SHAYLA WHITE" at bounding box center [139, 138] width 44 height 7
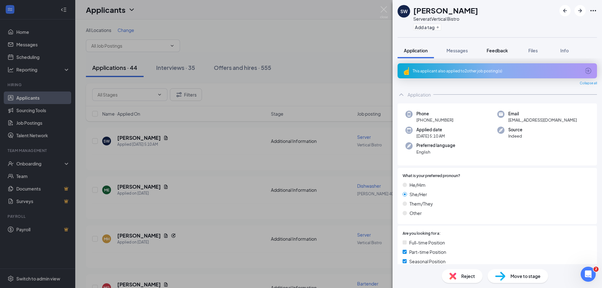
click at [492, 49] on span "Feedback" at bounding box center [497, 51] width 21 height 6
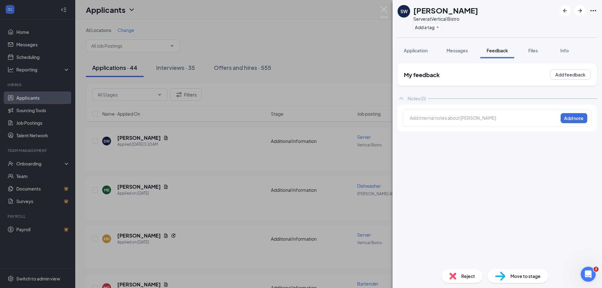
click at [478, 116] on div at bounding box center [484, 118] width 148 height 7
click at [564, 116] on button "Add note" at bounding box center [574, 118] width 27 height 10
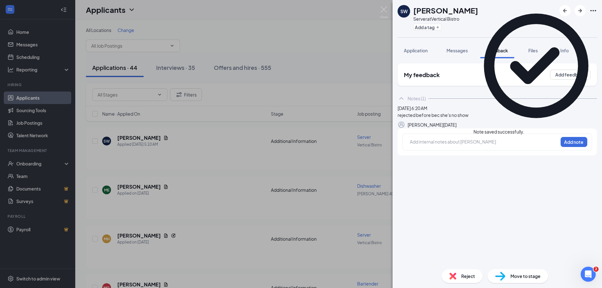
click at [524, 129] on icon "Cross" at bounding box center [524, 129] width 0 height 0
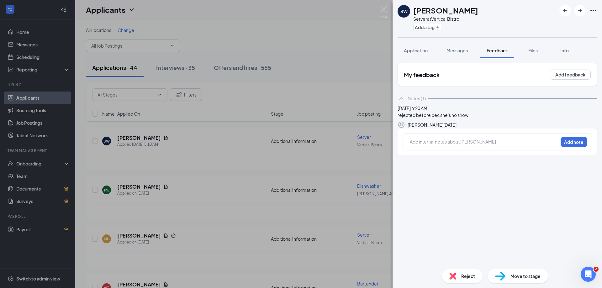
click at [469, 275] on span "Reject" at bounding box center [468, 276] width 14 height 7
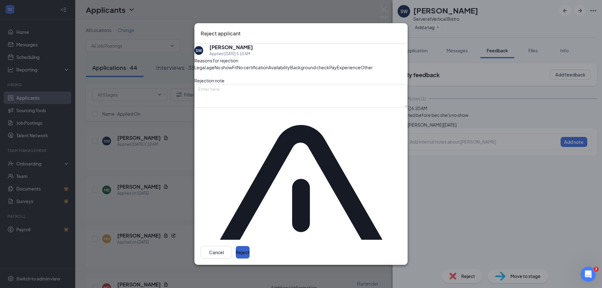
click at [250, 246] on button "Reject" at bounding box center [243, 252] width 14 height 13
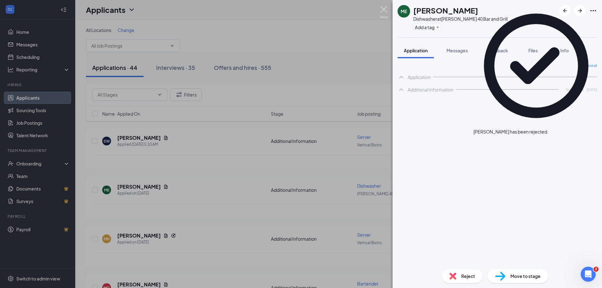
click at [385, 13] on img at bounding box center [384, 12] width 8 height 12
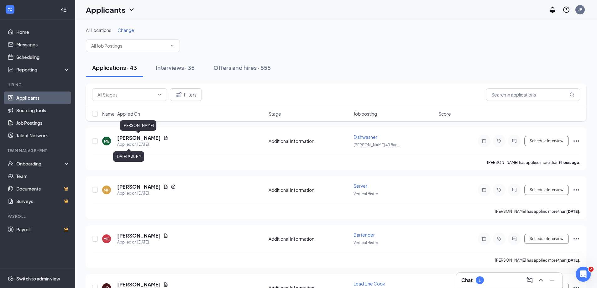
click at [148, 137] on h5 "Melonie Esteban" at bounding box center [139, 138] width 44 height 7
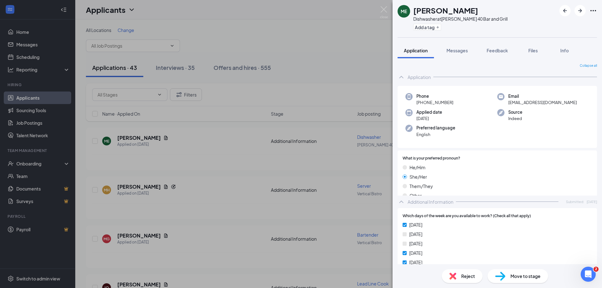
drag, startPoint x: 468, startPoint y: 10, endPoint x: 481, endPoint y: 9, distance: 12.9
click at [481, 9] on div "ME Melonie Esteban Dishwasher at Brickhouse 40 Bar and Grill Add a tag" at bounding box center [453, 18] width 110 height 27
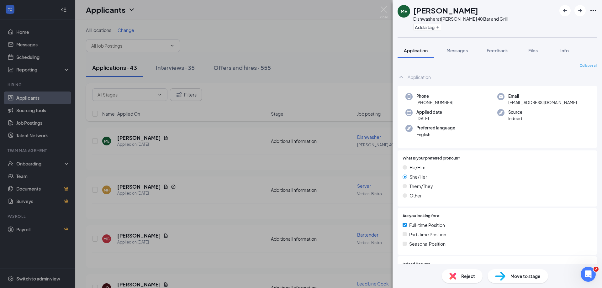
copy h1 "Melonie Esteban"
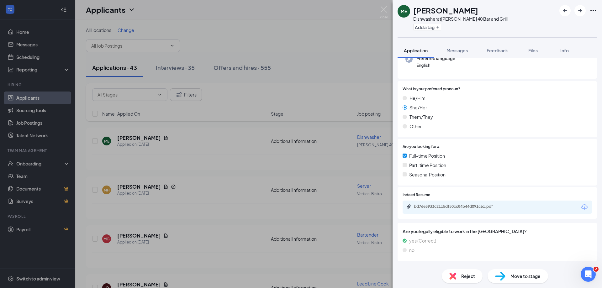
scroll to position [125, 0]
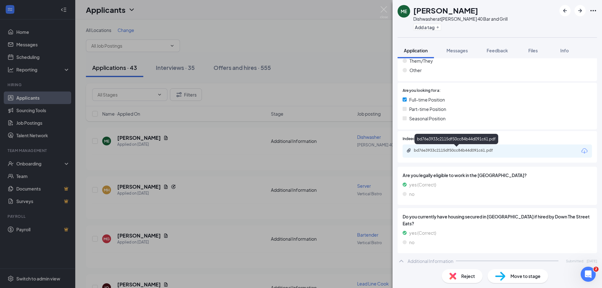
click at [458, 153] on div "bd76e3933c2115df50cc84b44d091c61.pdf" at bounding box center [458, 150] width 88 height 5
click at [516, 273] on span "Move to stage" at bounding box center [526, 276] width 30 height 7
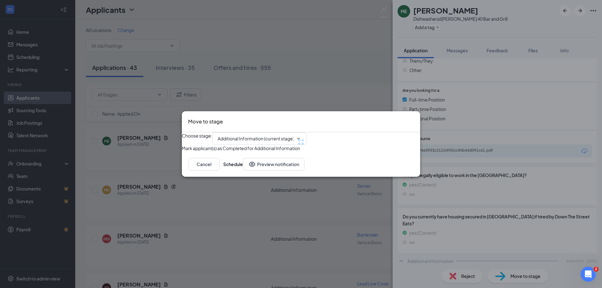
type input "Screening Call (next stage)"
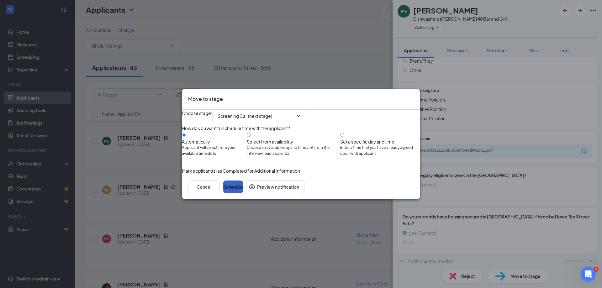
click at [243, 193] on button "Schedule" at bounding box center [233, 187] width 20 height 13
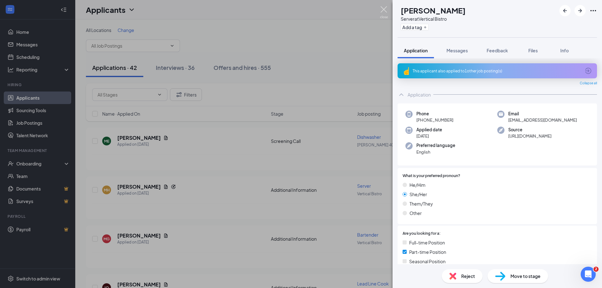
click at [383, 8] on img at bounding box center [384, 12] width 8 height 12
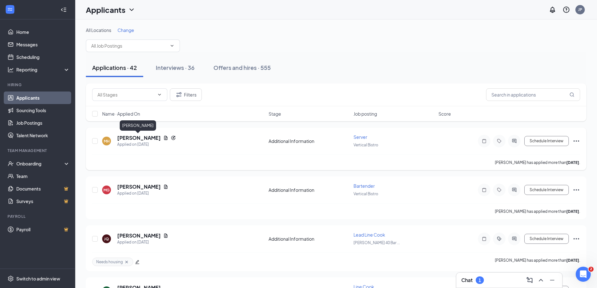
click at [148, 140] on h5 "Maggie Henson" at bounding box center [139, 138] width 44 height 7
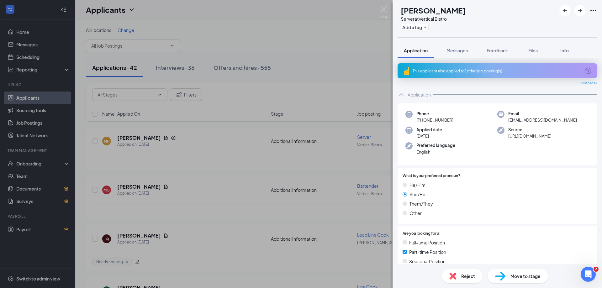
click at [505, 72] on div "This applicant also applied to 1 other job posting(s)" at bounding box center [497, 70] width 168 height 5
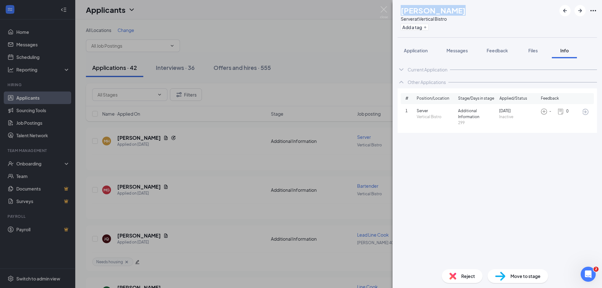
drag, startPoint x: 414, startPoint y: 8, endPoint x: 483, endPoint y: 15, distance: 70.0
click at [483, 15] on div "MH Maggie Henson Server at Vertical Bistro Add a tag" at bounding box center [497, 18] width 209 height 37
copy h1 "Maggie Henson"
click at [409, 49] on span "Application" at bounding box center [416, 51] width 24 height 6
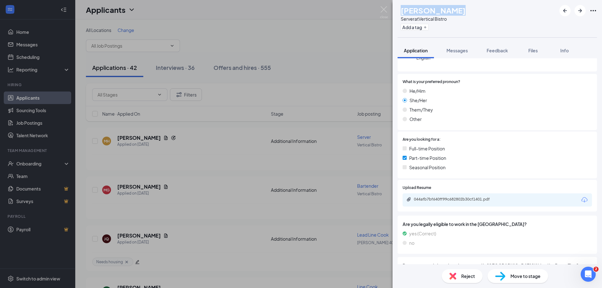
scroll to position [125, 0]
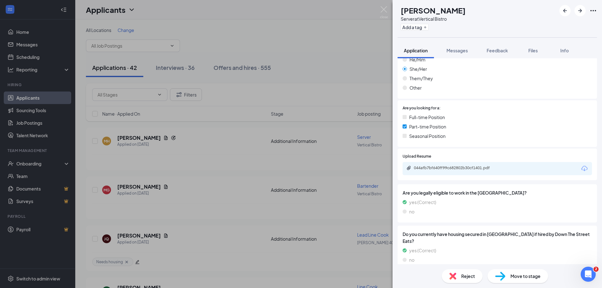
click at [487, 173] on div "044afb7bf640ff99c682802b30cf1401.pdf" at bounding box center [497, 168] width 189 height 13
click at [488, 168] on div "044afb7bf640ff99c682802b30cf1401.pdf" at bounding box center [458, 168] width 88 height 5
click at [457, 52] on span "Messages" at bounding box center [457, 51] width 21 height 6
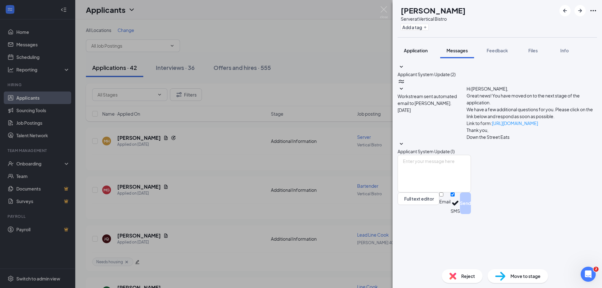
click at [421, 50] on span "Application" at bounding box center [416, 51] width 24 height 6
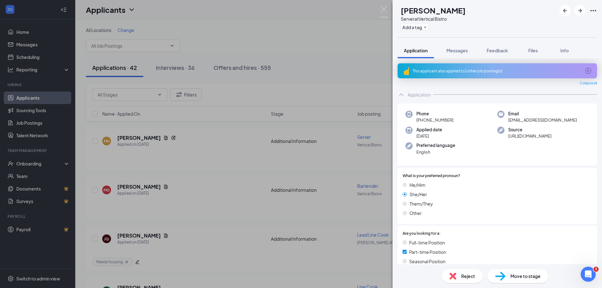
click at [467, 69] on div "This applicant also applied to 1 other job posting(s)" at bounding box center [497, 70] width 168 height 5
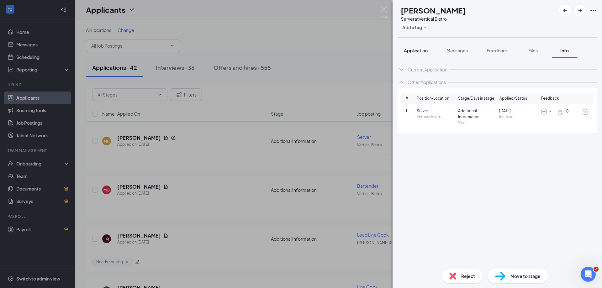
click at [412, 52] on span "Application" at bounding box center [416, 51] width 24 height 6
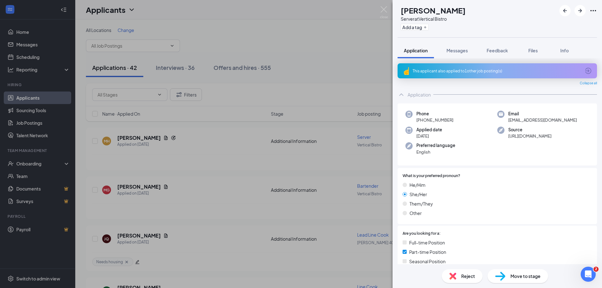
click at [521, 274] on span "Move to stage" at bounding box center [526, 276] width 30 height 7
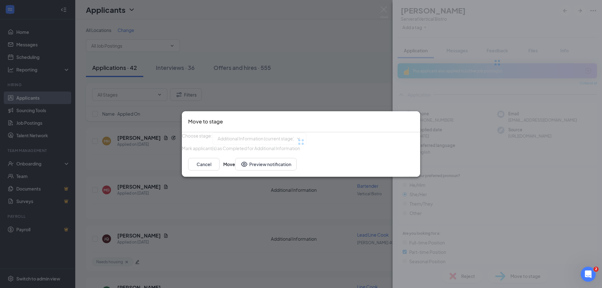
type input "Screening Call (next stage)"
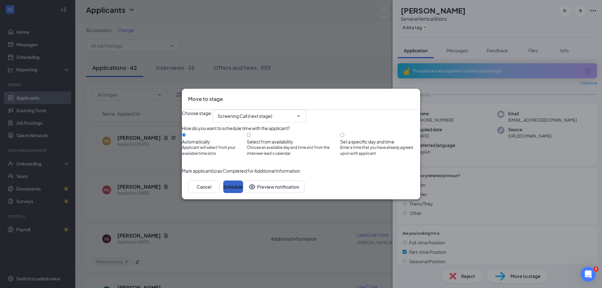
click at [243, 193] on button "Schedule" at bounding box center [233, 187] width 20 height 13
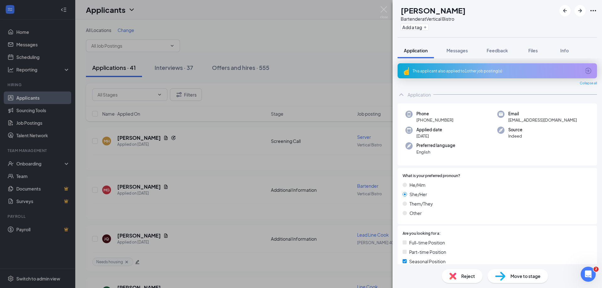
drag, startPoint x: 411, startPoint y: 8, endPoint x: 492, endPoint y: 8, distance: 80.9
click at [492, 8] on div "MG Maryerline GRATINI Bartender at Vertical Bistro Add a tag" at bounding box center [497, 18] width 209 height 37
click at [473, 71] on div "This applicant also applied to 1 other job posting(s)" at bounding box center [497, 70] width 168 height 5
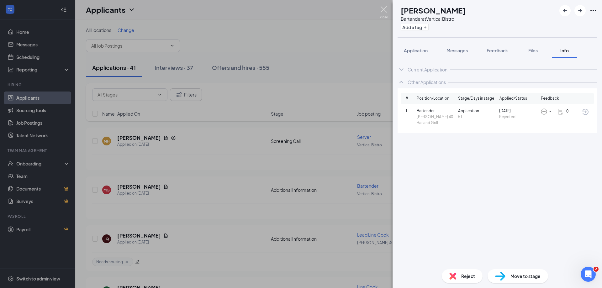
click at [381, 9] on img at bounding box center [384, 12] width 8 height 12
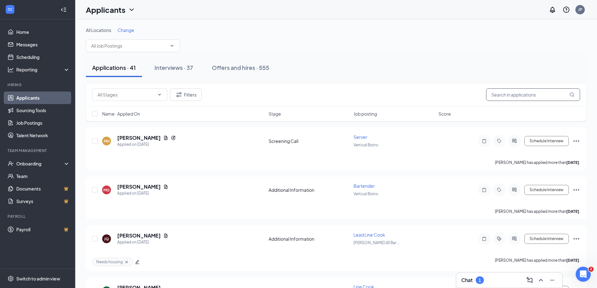
click at [518, 91] on input "text" at bounding box center [533, 94] width 94 height 13
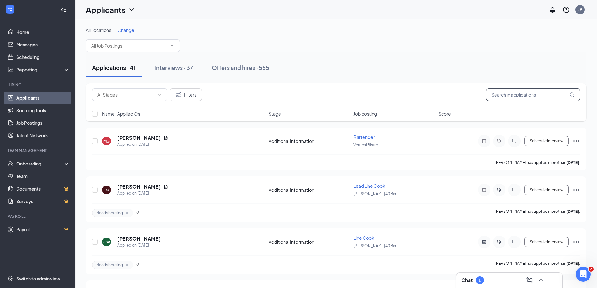
paste input "Maryerline GRATINI"
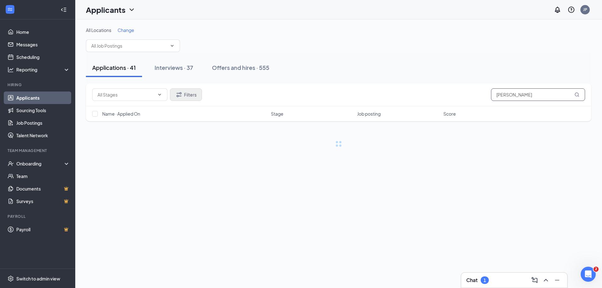
type input "Maryerline GRATINI"
click at [197, 97] on button "Filters" at bounding box center [186, 94] width 32 height 13
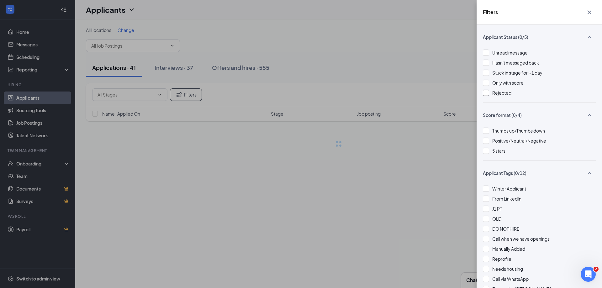
click at [510, 90] on span "Rejected" at bounding box center [501, 93] width 19 height 6
click at [591, 12] on icon "Cross" at bounding box center [590, 12] width 8 height 8
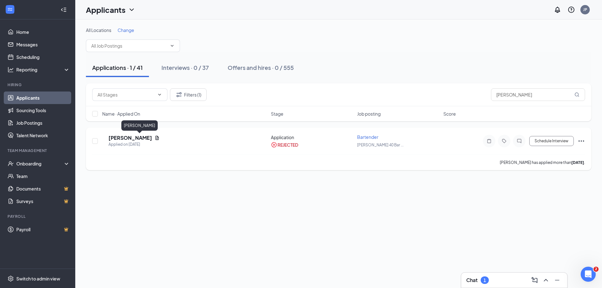
click at [152, 140] on h5 "Maryerline GRATINI" at bounding box center [131, 138] width 44 height 7
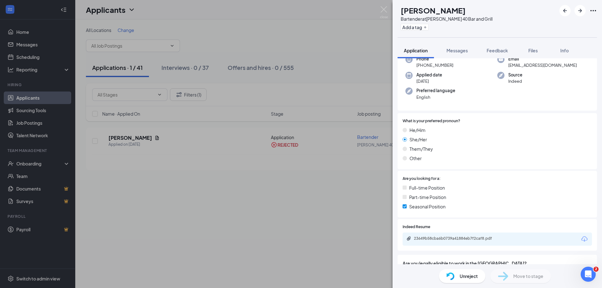
scroll to position [122, 0]
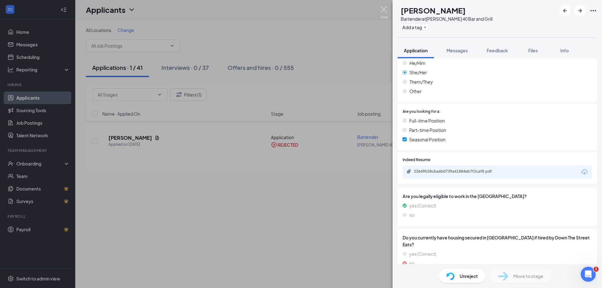
click at [381, 13] on img at bounding box center [384, 12] width 8 height 12
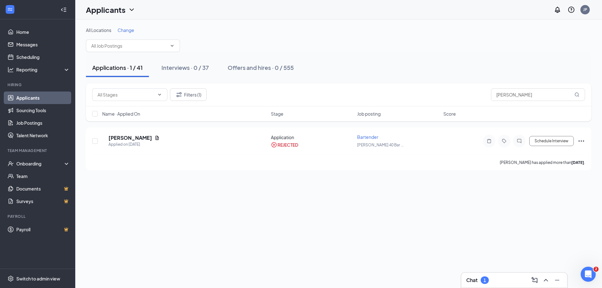
click at [48, 94] on link "Applicants" at bounding box center [43, 98] width 54 height 13
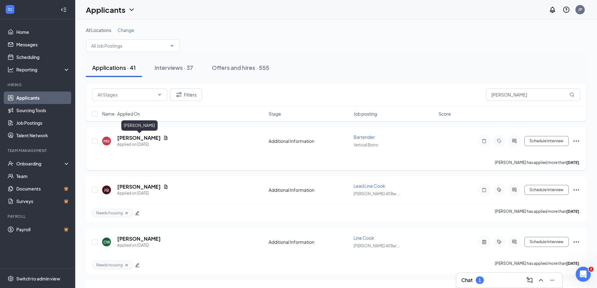
click at [130, 138] on h5 "Maryerline GRATINI" at bounding box center [139, 138] width 44 height 7
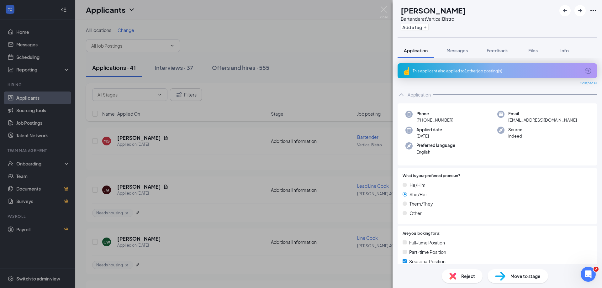
drag, startPoint x: 413, startPoint y: 5, endPoint x: 497, endPoint y: 7, distance: 84.4
click at [497, 7] on div "MG Maryerline GRATINI Bartender at Vertical Bistro Add a tag" at bounding box center [497, 18] width 209 height 37
copy h1 "Maryerline GRATINI"
click at [483, 74] on div "This applicant also applied to 1 other job posting(s)" at bounding box center [497, 70] width 199 height 15
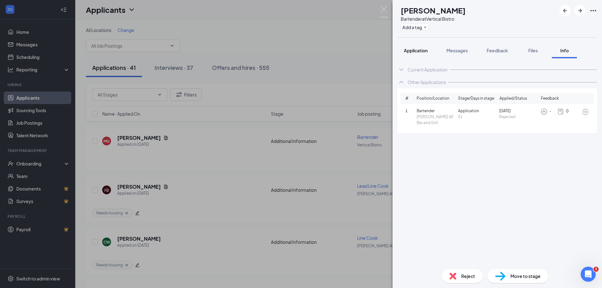
click at [413, 50] on span "Application" at bounding box center [416, 51] width 24 height 6
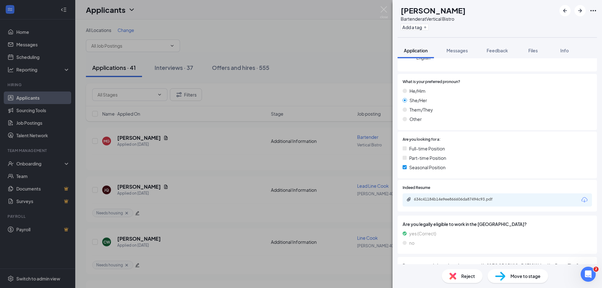
scroll to position [188, 0]
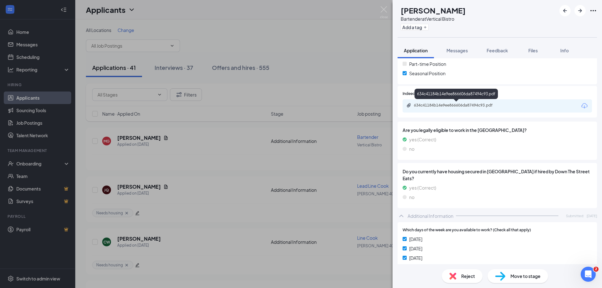
click at [463, 107] on div "634c41184b14e9ee866606da87494c93.pdf" at bounding box center [458, 105] width 88 height 5
click at [533, 285] on div "Reject Move to stage" at bounding box center [497, 276] width 209 height 24
click at [534, 276] on span "Move to stage" at bounding box center [526, 276] width 30 height 7
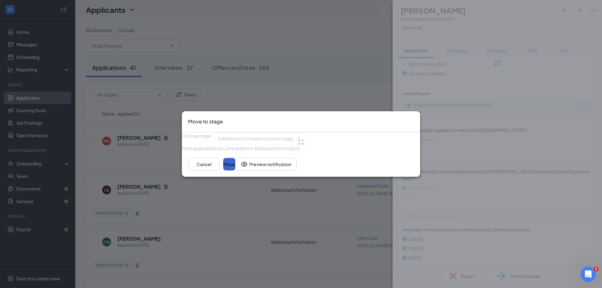
type input "Screening Call (next stage)"
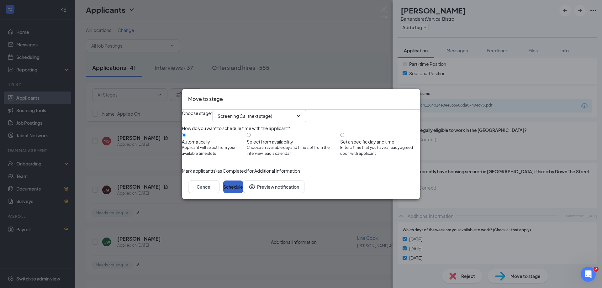
click at [243, 193] on button "Schedule" at bounding box center [233, 187] width 20 height 13
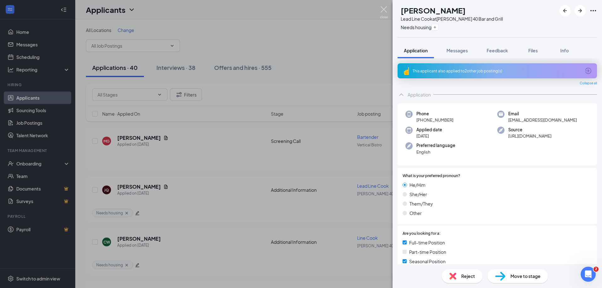
click at [386, 7] on img at bounding box center [384, 12] width 8 height 12
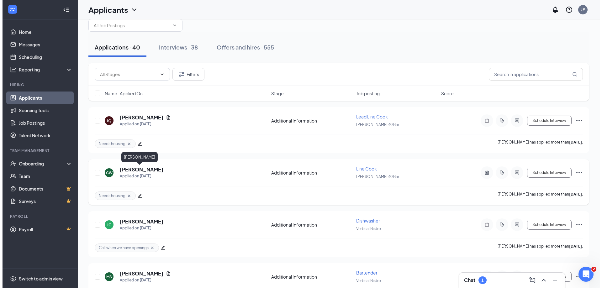
scroll to position [31, 0]
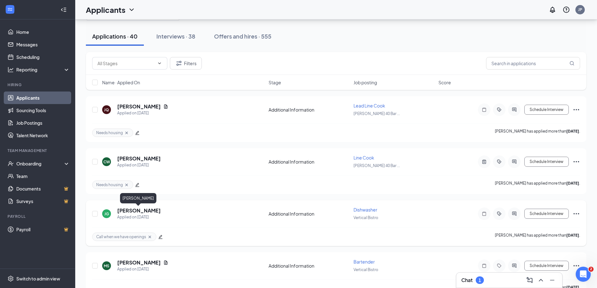
click at [133, 211] on h5 "[PERSON_NAME]" at bounding box center [139, 210] width 44 height 7
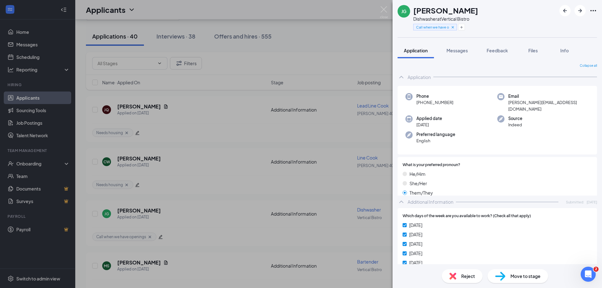
drag, startPoint x: 447, startPoint y: 10, endPoint x: 483, endPoint y: 8, distance: 36.1
click at [483, 8] on div "[PERSON_NAME] Jowarth [PERSON_NAME] Dishwasher at Vertical Bistro Call when we …" at bounding box center [497, 18] width 209 height 37
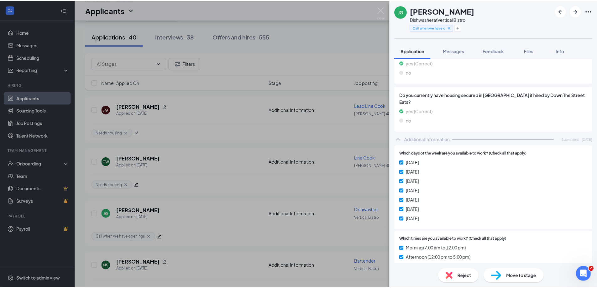
scroll to position [31, 0]
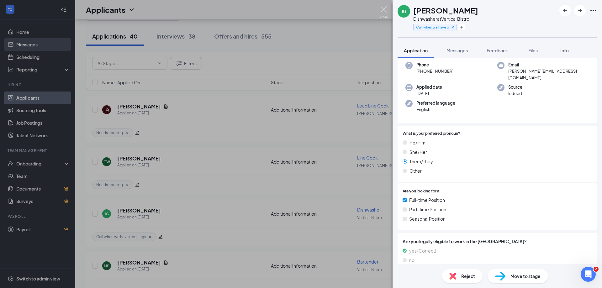
click at [384, 13] on img at bounding box center [384, 12] width 8 height 12
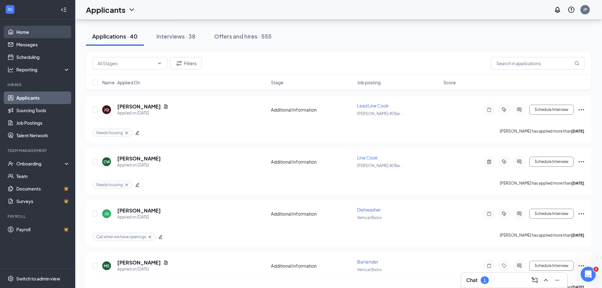
click at [40, 35] on link "Home" at bounding box center [43, 32] width 54 height 13
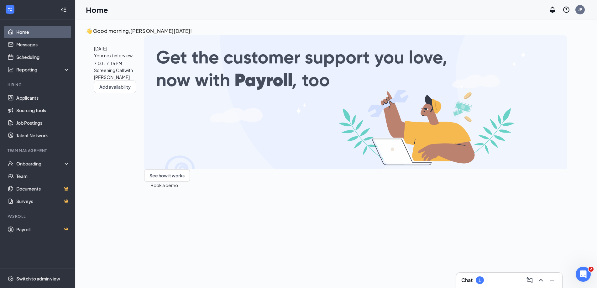
scroll to position [117, 0]
